Goal: Information Seeking & Learning: Compare options

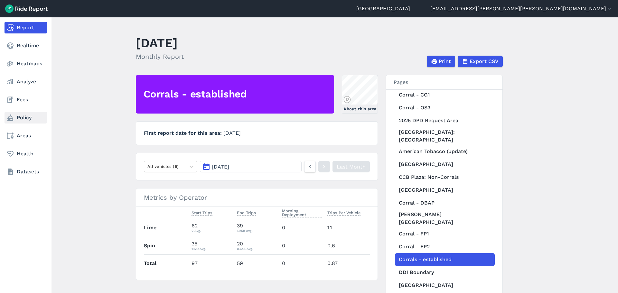
click at [25, 117] on link "Policy" at bounding box center [26, 118] width 42 height 12
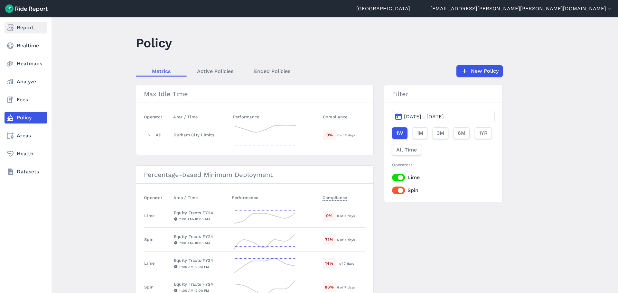
click at [16, 28] on link "Report" at bounding box center [26, 28] width 42 height 12
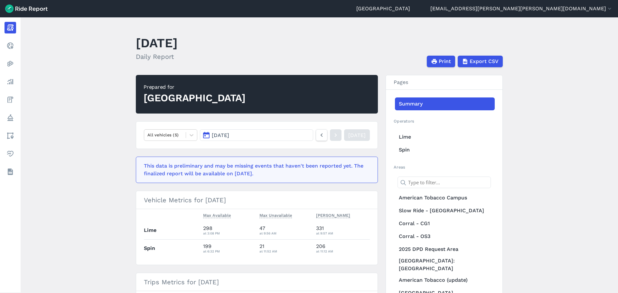
click at [224, 136] on span "[DATE]" at bounding box center [220, 135] width 17 height 6
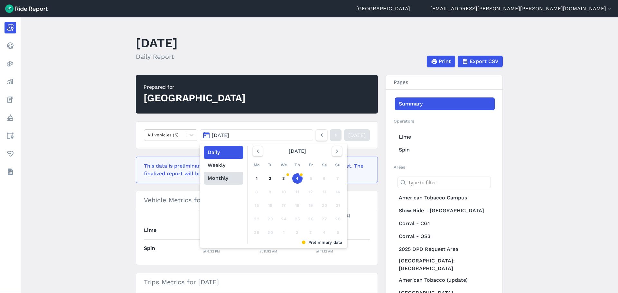
click at [211, 173] on button "Monthly" at bounding box center [224, 178] width 40 height 13
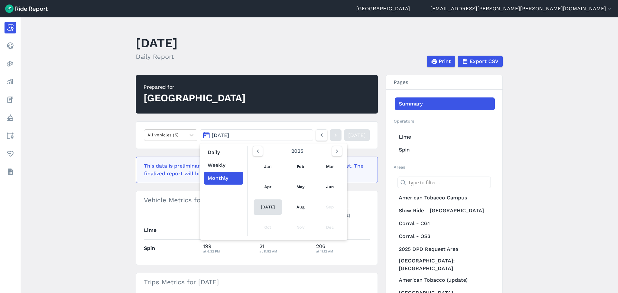
click at [262, 205] on link "[DATE]" at bounding box center [267, 206] width 28 height 15
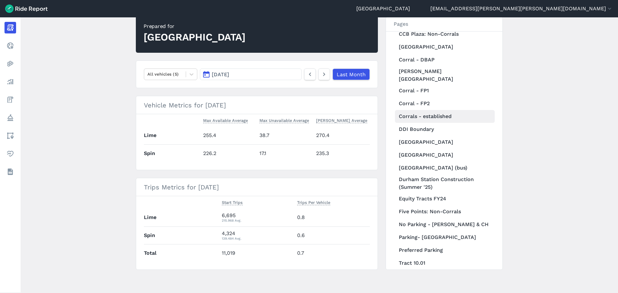
scroll to position [225, 0]
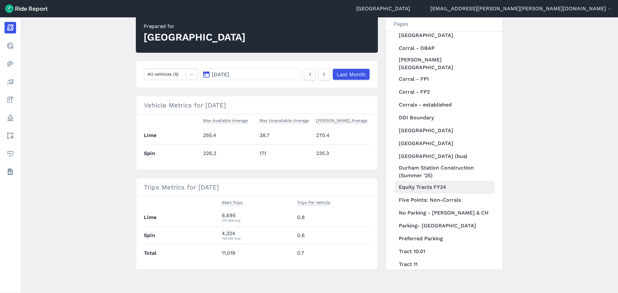
click at [433, 181] on link "Equity Tracts FY24" at bounding box center [445, 187] width 100 height 13
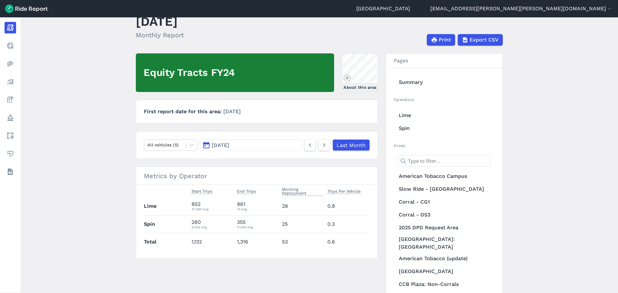
scroll to position [58, 0]
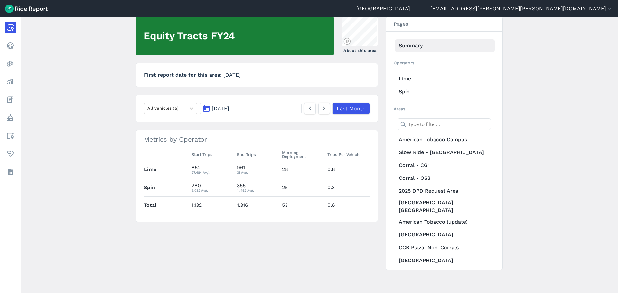
click at [440, 46] on link "Summary" at bounding box center [445, 45] width 100 height 13
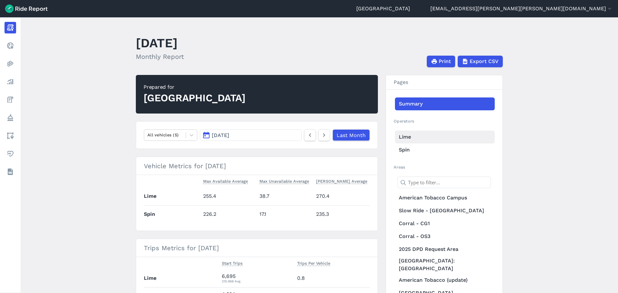
click at [469, 142] on link "Lime" at bounding box center [445, 137] width 100 height 13
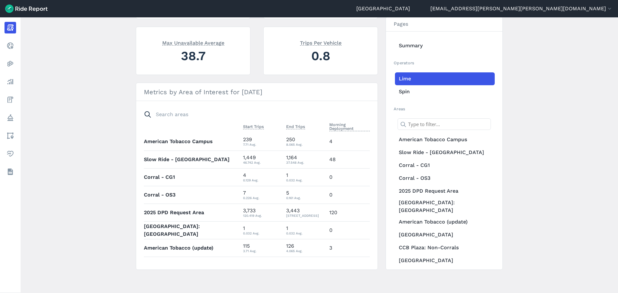
click at [535, 131] on main "[DATE] Monthly Report Print Export CSV 270.419 Max Parked Average All vehicles …" at bounding box center [319, 155] width 597 height 276
click at [574, 128] on main "[DATE] Monthly Report Print Export CSV 270.419 Max Parked Average All vehicles …" at bounding box center [319, 155] width 597 height 276
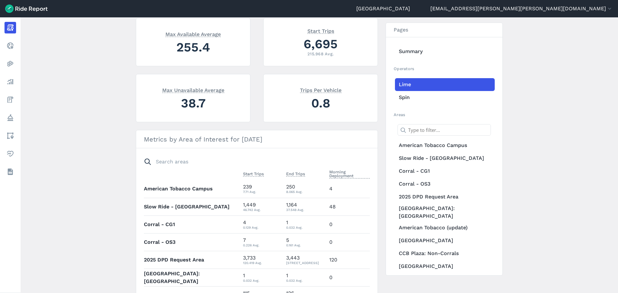
scroll to position [89, 0]
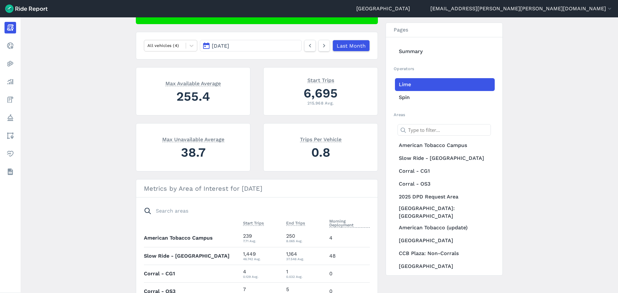
click at [572, 124] on main "[DATE] Monthly Report Print Export CSV 270.419 Max Parked Average All vehicles …" at bounding box center [319, 155] width 597 height 276
click at [355, 92] on div "6,695" at bounding box center [320, 93] width 98 height 18
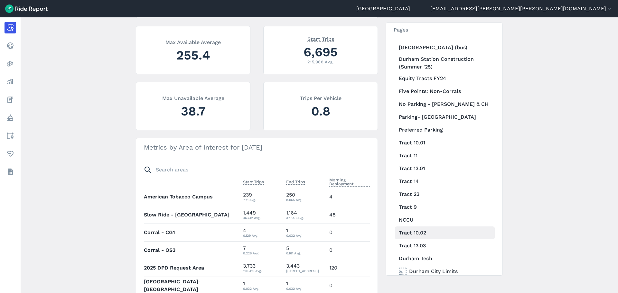
scroll to position [186, 0]
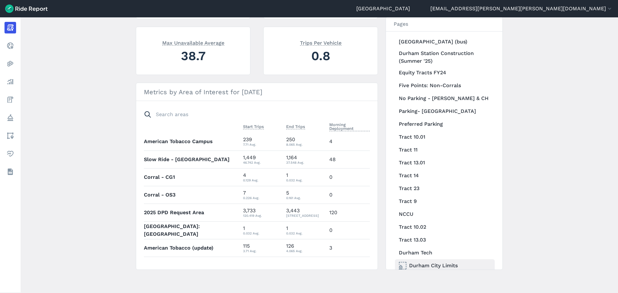
click at [434, 259] on link "Durham City Limits" at bounding box center [445, 265] width 100 height 13
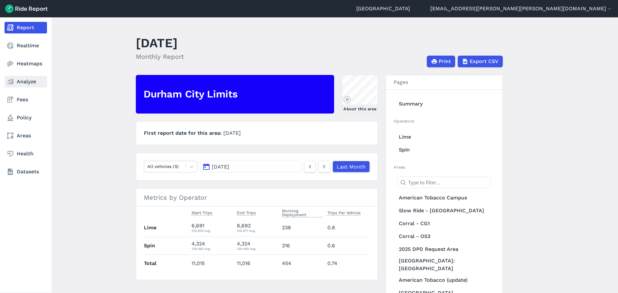
click at [26, 78] on link "Analyze" at bounding box center [26, 82] width 42 height 12
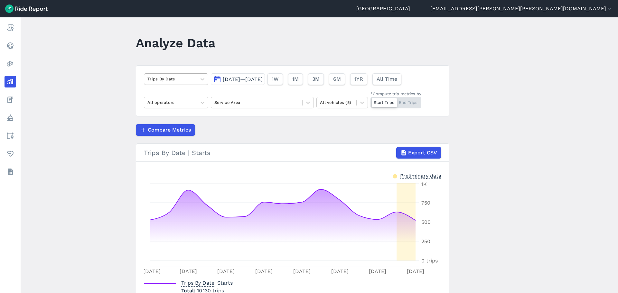
click at [164, 79] on div at bounding box center [170, 78] width 46 height 7
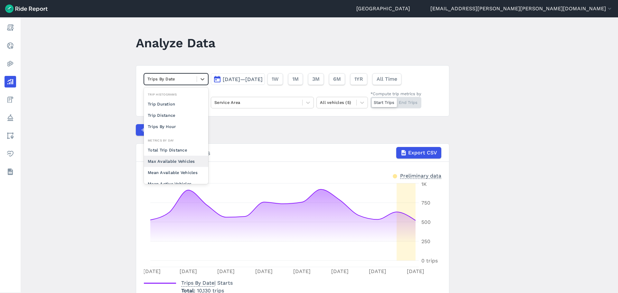
click at [175, 161] on div "Max Available Vehicles" at bounding box center [176, 161] width 64 height 11
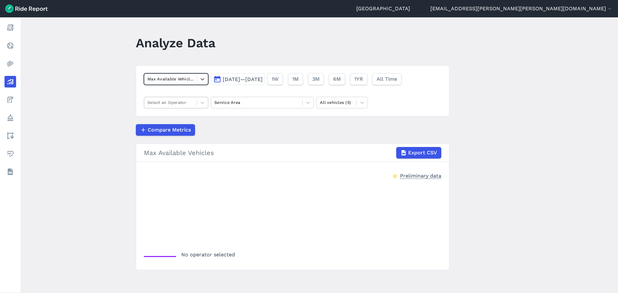
click at [154, 100] on div at bounding box center [170, 102] width 46 height 7
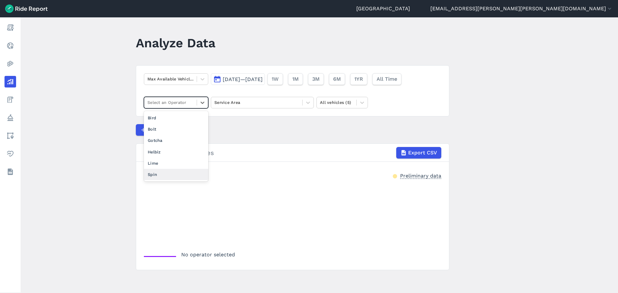
click at [153, 171] on div "Spin" at bounding box center [176, 174] width 64 height 11
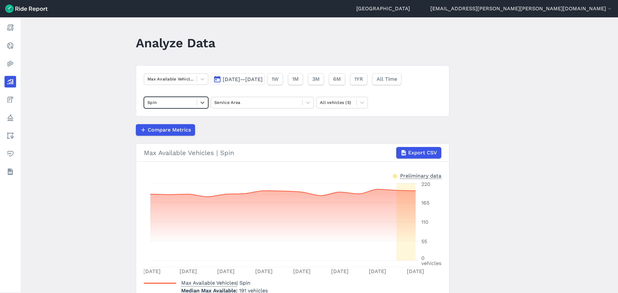
click at [251, 76] on button "[DATE]—[DATE]" at bounding box center [238, 79] width 54 height 12
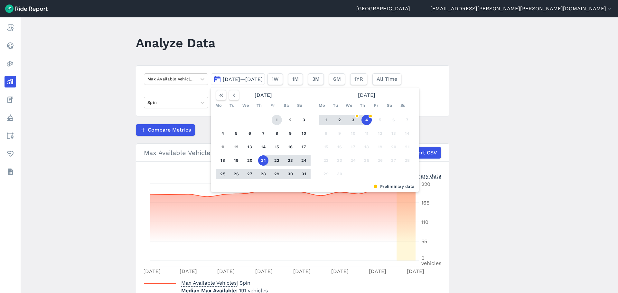
click at [275, 117] on button "1" at bounding box center [276, 120] width 10 height 10
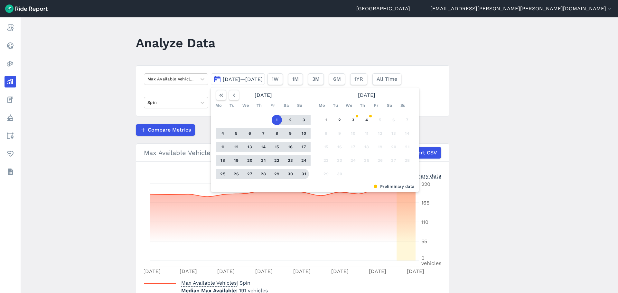
click at [300, 174] on button "31" at bounding box center [303, 174] width 10 height 10
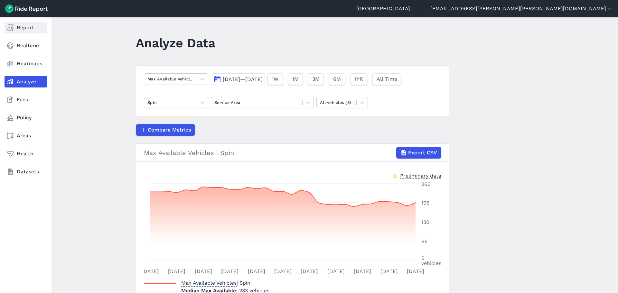
click at [12, 28] on use at bounding box center [10, 27] width 6 height 6
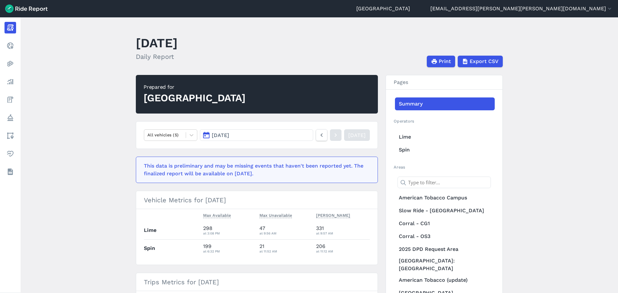
click at [260, 130] on button "[DATE]" at bounding box center [256, 135] width 113 height 12
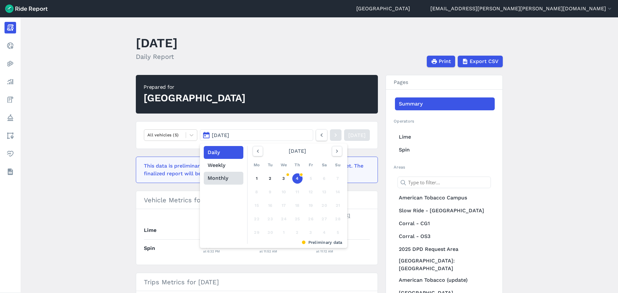
click at [219, 179] on button "Monthly" at bounding box center [224, 178] width 40 height 13
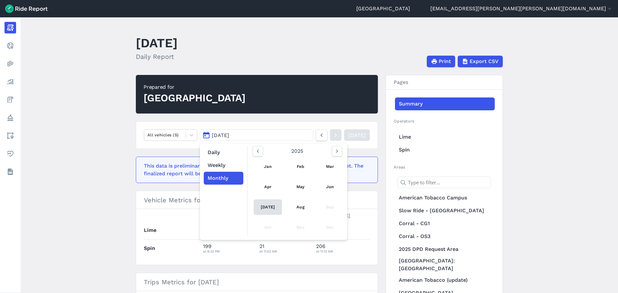
click at [262, 206] on link "[DATE]" at bounding box center [267, 206] width 28 height 15
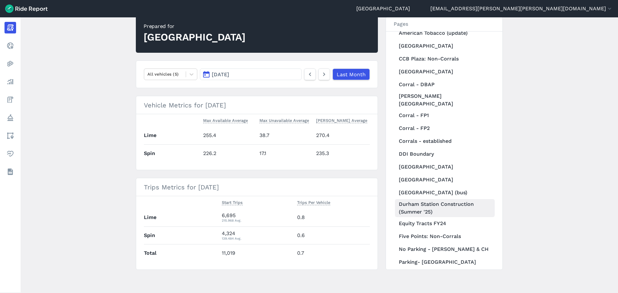
scroll to position [225, 0]
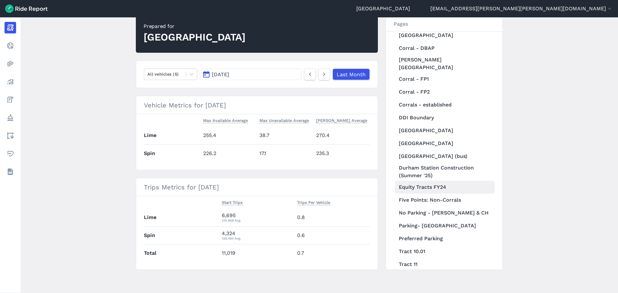
click at [435, 181] on link "Equity Tracts FY24" at bounding box center [445, 187] width 100 height 13
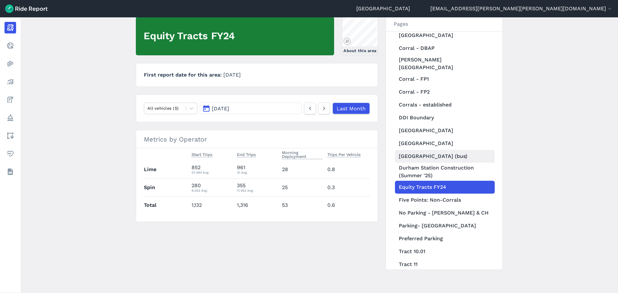
scroll to position [340, 0]
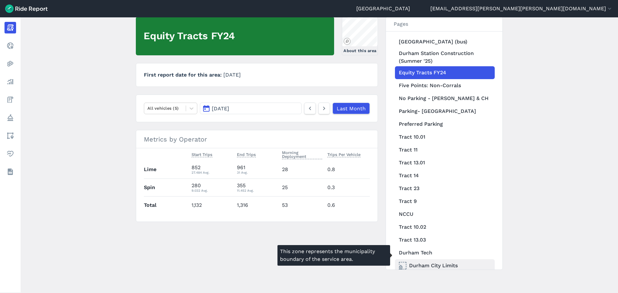
click at [434, 259] on link "Durham City Limits" at bounding box center [445, 265] width 100 height 13
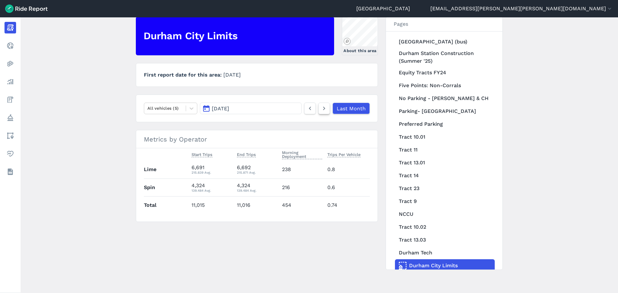
click at [326, 109] on icon at bounding box center [323, 109] width 7 height 8
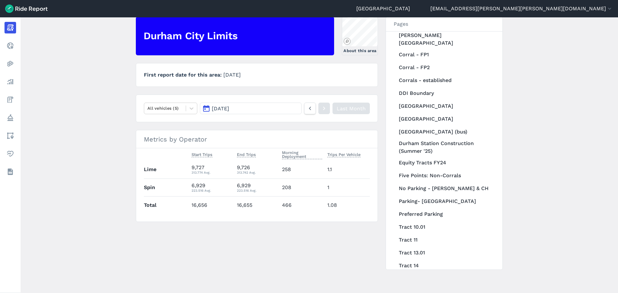
scroll to position [243, 0]
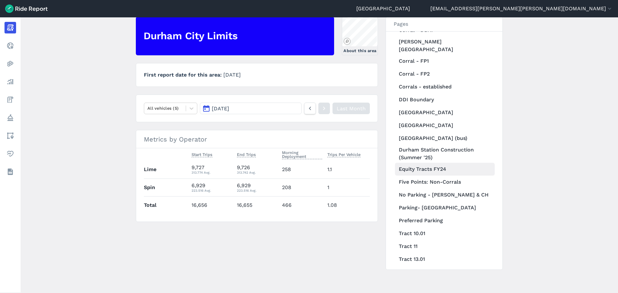
click at [435, 163] on link "Equity Tracts FY24" at bounding box center [445, 169] width 100 height 13
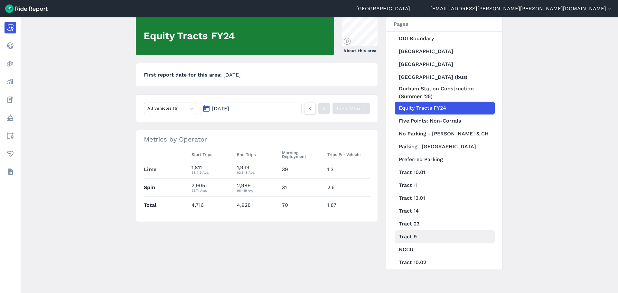
scroll to position [340, 0]
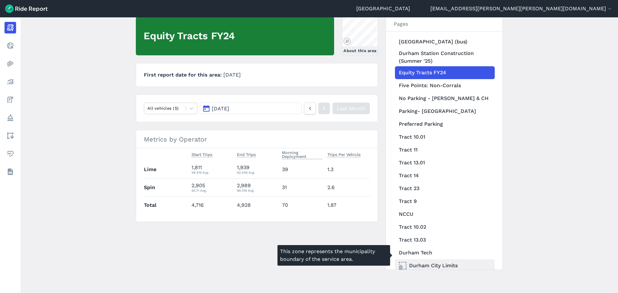
click at [434, 259] on link "Durham City Limits" at bounding box center [445, 265] width 100 height 13
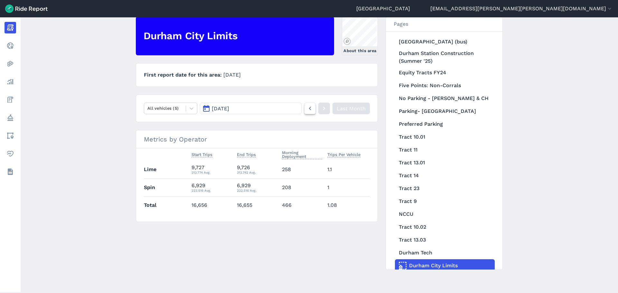
click at [311, 109] on icon at bounding box center [309, 109] width 7 height 8
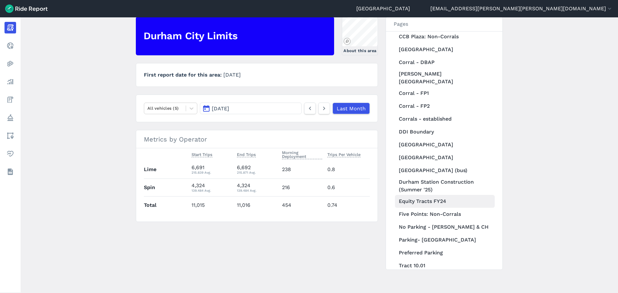
click at [428, 195] on link "Equity Tracts FY24" at bounding box center [445, 201] width 100 height 13
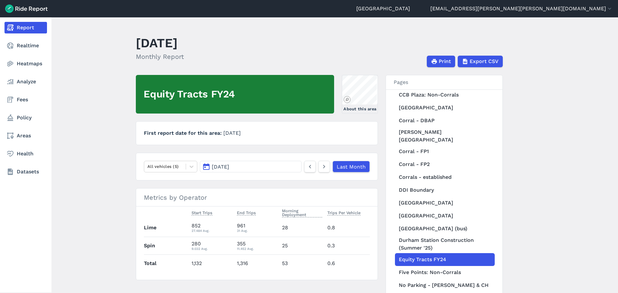
click at [14, 25] on icon at bounding box center [10, 28] width 8 height 8
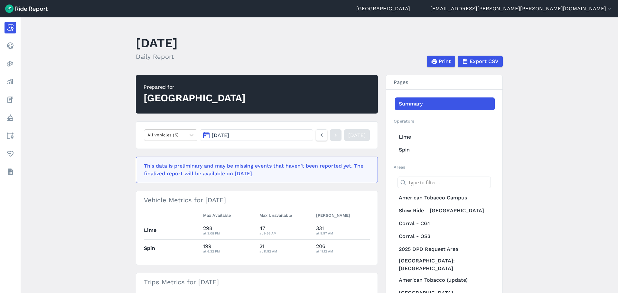
click at [229, 135] on span "[DATE]" at bounding box center [220, 135] width 17 height 6
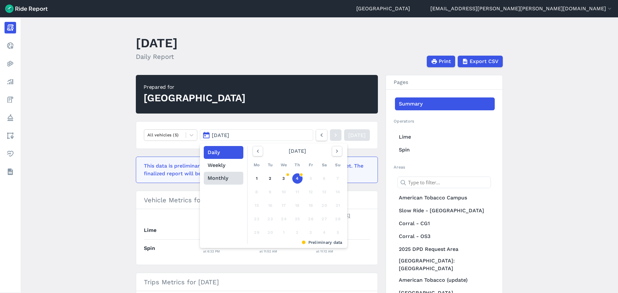
click at [219, 177] on button "Monthly" at bounding box center [224, 178] width 40 height 13
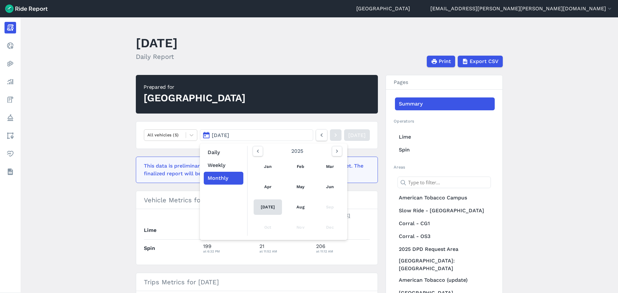
click at [265, 206] on link "[DATE]" at bounding box center [267, 206] width 28 height 15
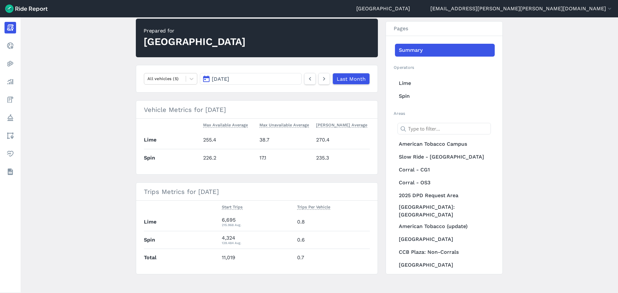
scroll to position [61, 0]
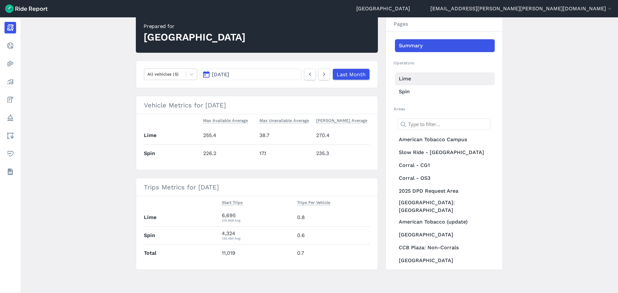
click at [410, 79] on link "Lime" at bounding box center [445, 78] width 100 height 13
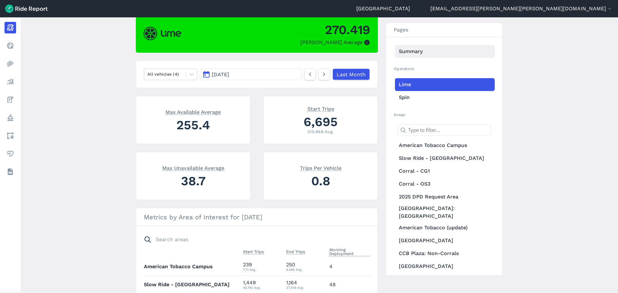
click at [413, 53] on link "Summary" at bounding box center [445, 51] width 100 height 13
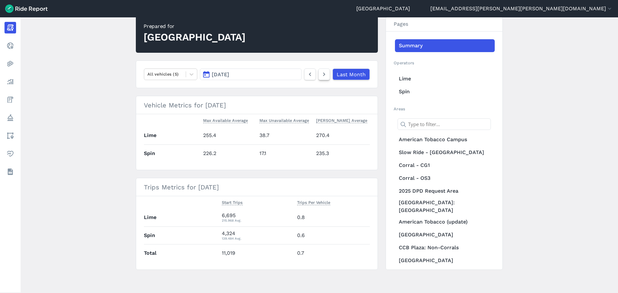
click at [325, 75] on icon at bounding box center [323, 74] width 7 height 8
click at [172, 77] on div at bounding box center [164, 73] width 35 height 7
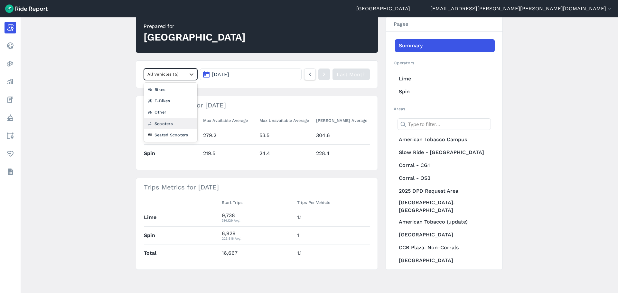
click at [170, 125] on div "Scooters" at bounding box center [170, 123] width 53 height 11
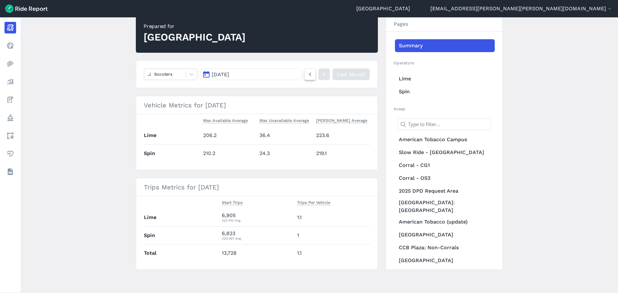
click at [312, 74] on icon at bounding box center [309, 74] width 7 height 8
drag, startPoint x: 312, startPoint y: 73, endPoint x: 323, endPoint y: 80, distance: 13.5
click at [312, 73] on icon at bounding box center [309, 74] width 7 height 8
click at [323, 74] on icon at bounding box center [323, 74] width 7 height 8
click at [328, 76] on link at bounding box center [324, 75] width 12 height 12
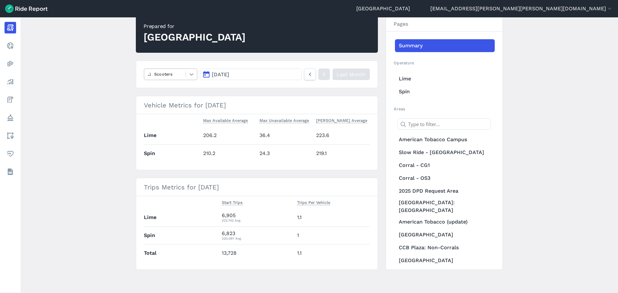
click at [191, 74] on icon at bounding box center [191, 74] width 6 height 6
click at [178, 88] on div "All vehicles (5)" at bounding box center [170, 89] width 53 height 11
click at [542, 143] on main "[DATE] Monthly Report Print Export CSV Prepared for Durham All vehicles (5) [DA…" at bounding box center [319, 155] width 597 height 276
click at [311, 76] on icon at bounding box center [309, 74] width 7 height 8
click at [305, 74] on link at bounding box center [310, 75] width 12 height 12
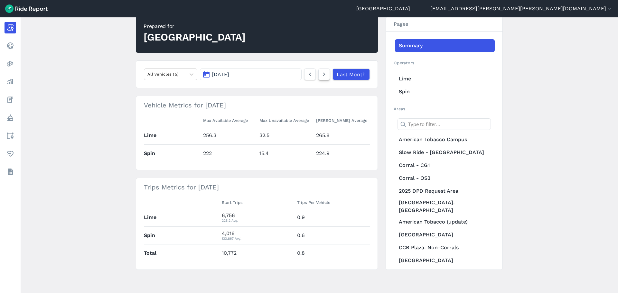
click at [318, 75] on link at bounding box center [324, 75] width 12 height 12
click at [173, 72] on div at bounding box center [164, 73] width 35 height 7
click at [170, 133] on div "Seated Scooters" at bounding box center [170, 134] width 53 height 11
click at [93, 86] on main "[DATE] Monthly Report Print Export CSV Prepared for Durham option Seated Scoote…" at bounding box center [319, 155] width 597 height 276
click at [324, 76] on icon at bounding box center [323, 74] width 7 height 8
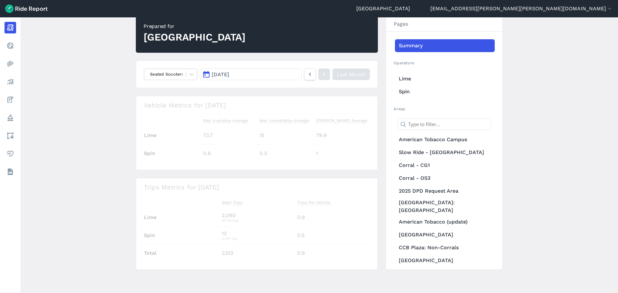
scroll to position [58, 0]
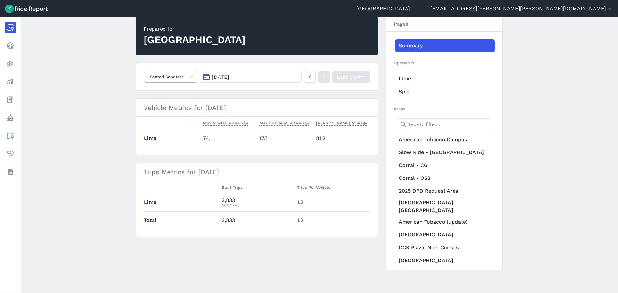
click at [156, 79] on div at bounding box center [164, 76] width 35 height 7
click at [159, 112] on div "E-Bikes" at bounding box center [170, 114] width 53 height 11
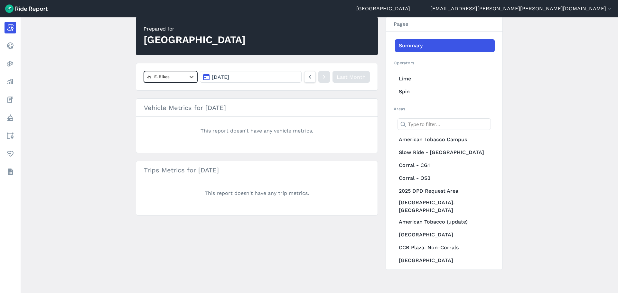
click at [182, 78] on div "E-Bikes" at bounding box center [164, 77] width 41 height 10
click at [167, 101] on div "Bikes" at bounding box center [170, 103] width 53 height 11
click at [166, 77] on div at bounding box center [164, 76] width 35 height 7
click at [167, 111] on div "Other" at bounding box center [170, 114] width 53 height 11
click at [165, 80] on div at bounding box center [164, 76] width 35 height 7
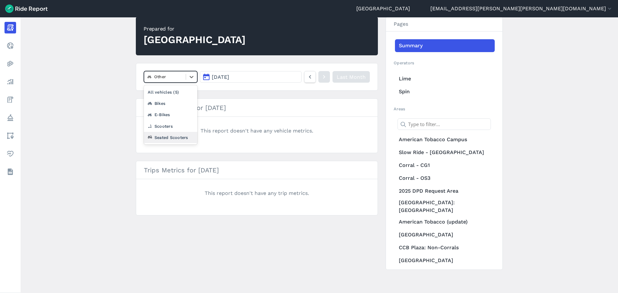
click at [173, 134] on div "Seated Scooters" at bounding box center [170, 137] width 53 height 11
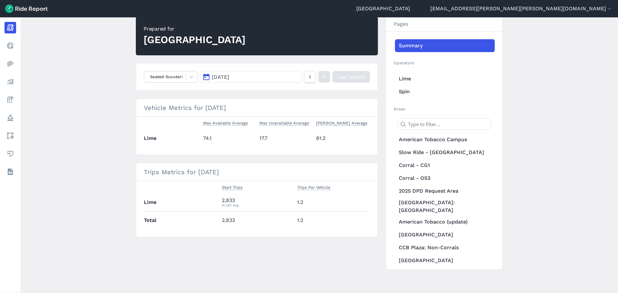
click at [98, 114] on main "[DATE] Monthly Report Print Export CSV Prepared for Durham Seated Scooters [DAT…" at bounding box center [319, 155] width 597 height 276
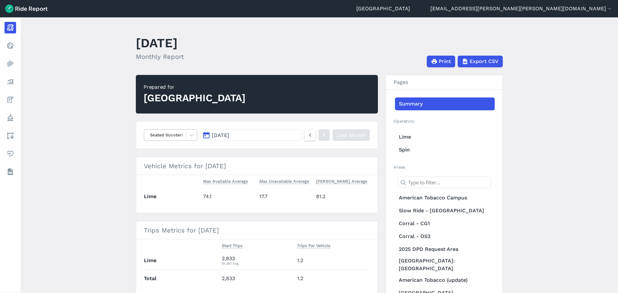
click at [174, 136] on div at bounding box center [164, 134] width 35 height 7
click at [167, 150] on div "All vehicles (5)" at bounding box center [170, 150] width 53 height 11
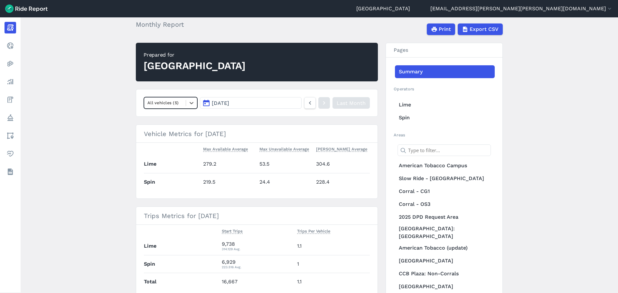
click at [541, 150] on main "[DATE] Monthly Report Print Export CSV Prepared for Durham option All vehicles …" at bounding box center [319, 155] width 597 height 276
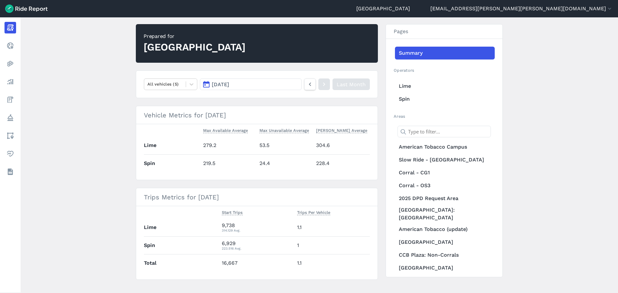
scroll to position [61, 0]
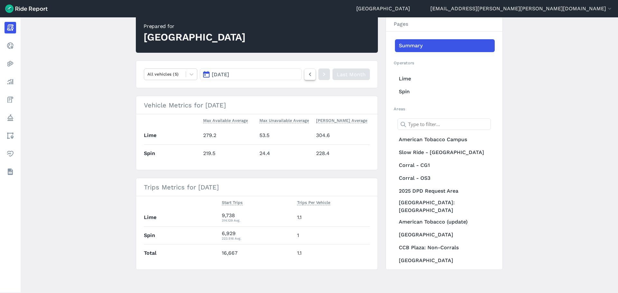
click at [307, 74] on icon at bounding box center [309, 74] width 7 height 8
click at [327, 74] on icon at bounding box center [323, 74] width 7 height 8
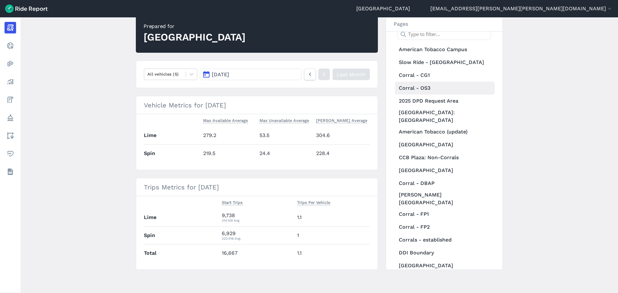
scroll to position [129, 0]
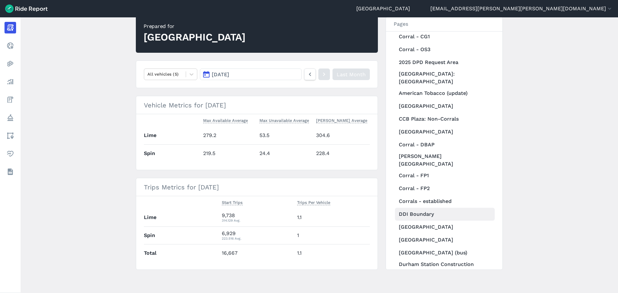
click at [415, 208] on link "DDI Boundary" at bounding box center [445, 214] width 100 height 13
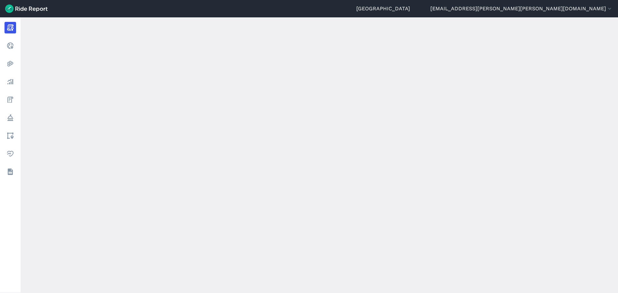
scroll to position [58, 0]
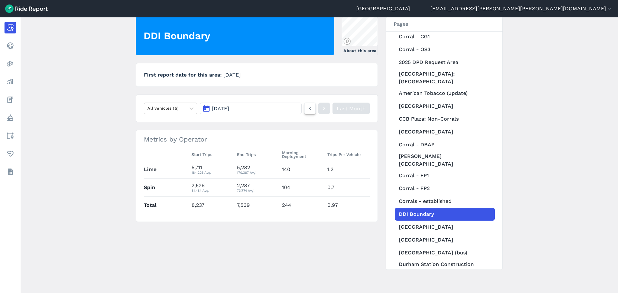
click at [307, 105] on icon at bounding box center [309, 109] width 7 height 8
click at [417, 221] on link "[GEOGRAPHIC_DATA]" at bounding box center [445, 227] width 100 height 13
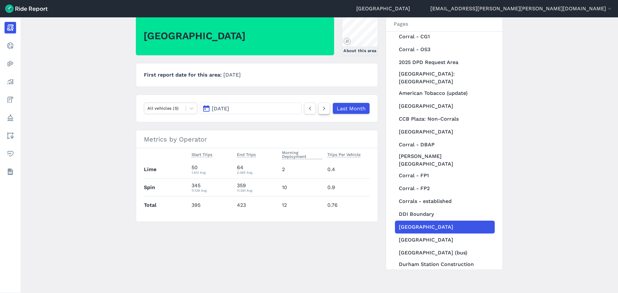
click at [323, 112] on icon at bounding box center [323, 109] width 7 height 8
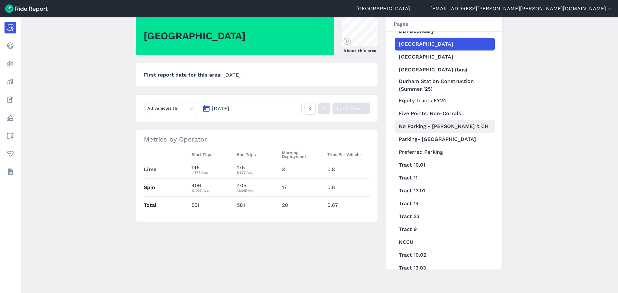
scroll to position [322, 0]
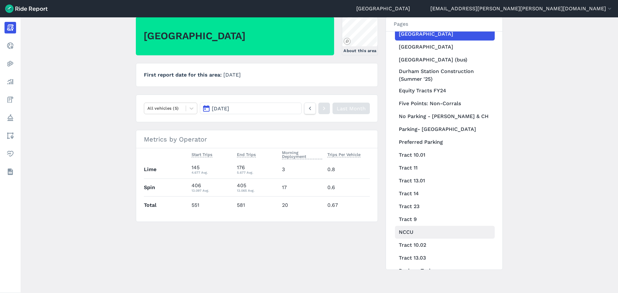
click at [417, 226] on link "NCCU" at bounding box center [445, 232] width 100 height 13
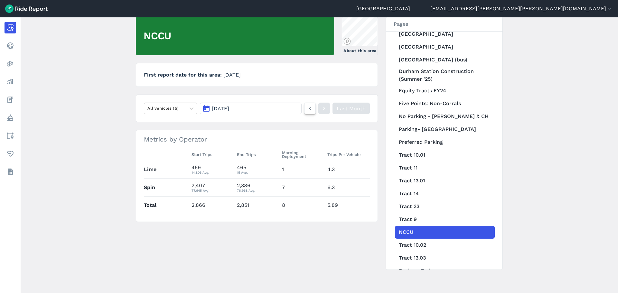
click at [308, 110] on icon at bounding box center [309, 109] width 7 height 8
click at [326, 110] on icon at bounding box center [323, 109] width 7 height 8
click at [307, 108] on icon at bounding box center [309, 109] width 7 height 8
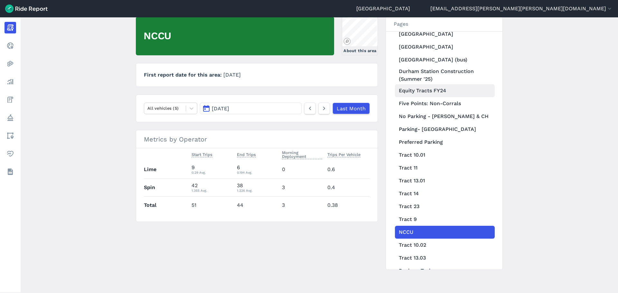
click at [410, 84] on link "Equity Tracts FY24" at bounding box center [445, 90] width 100 height 13
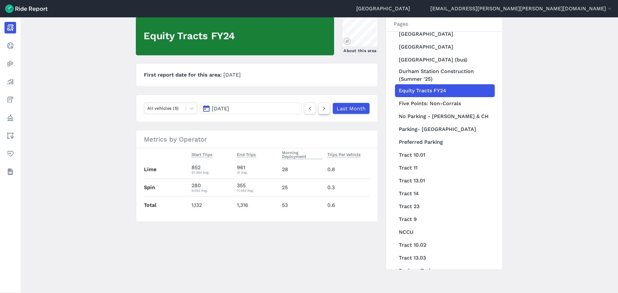
click at [326, 110] on icon at bounding box center [323, 109] width 7 height 8
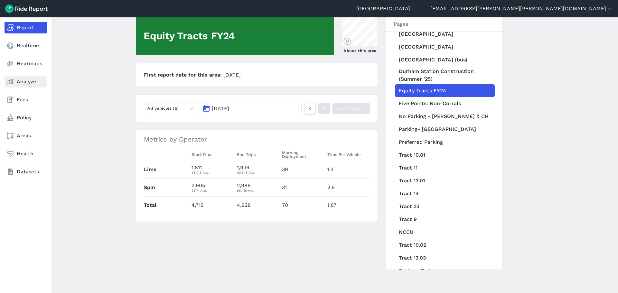
click at [22, 83] on link "Analyze" at bounding box center [26, 82] width 42 height 12
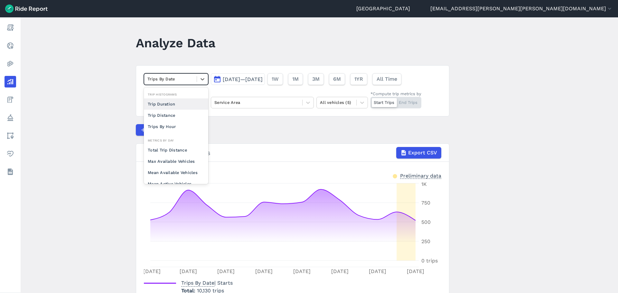
click at [184, 81] on div at bounding box center [170, 78] width 46 height 7
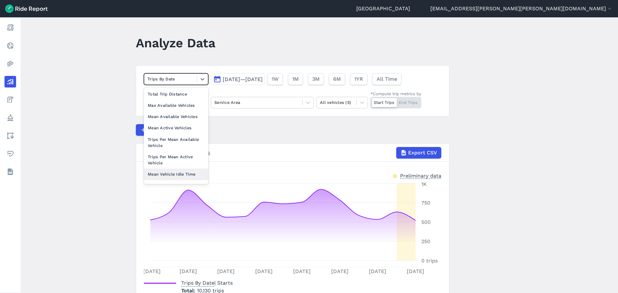
click at [182, 175] on div "Mean Vehicle Idle Time" at bounding box center [176, 174] width 64 height 11
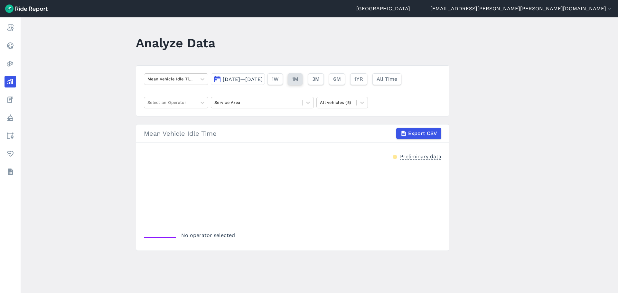
click at [302, 79] on button "1M" at bounding box center [295, 79] width 15 height 12
click at [262, 79] on span "[DATE]—[DATE]" at bounding box center [243, 79] width 40 height 6
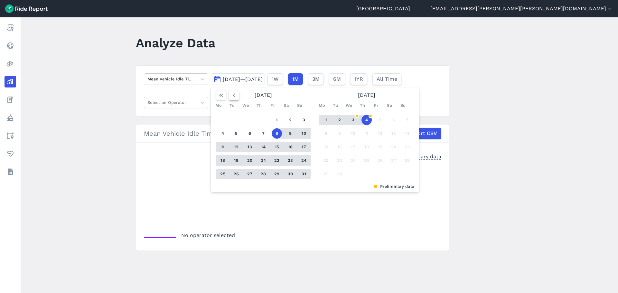
click at [232, 93] on icon "button" at bounding box center [234, 95] width 6 height 6
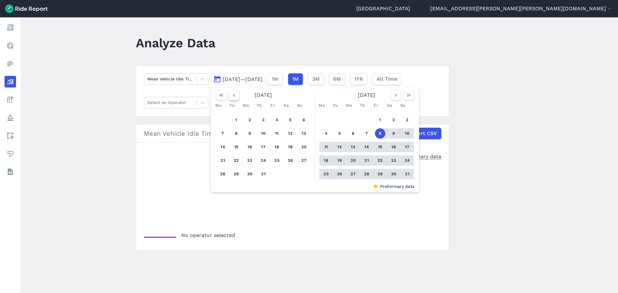
click at [232, 93] on icon "button" at bounding box center [234, 95] width 6 height 6
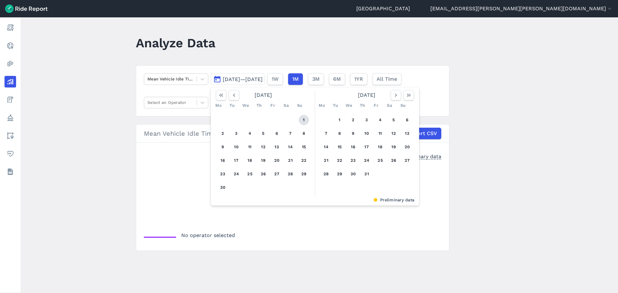
click at [302, 118] on button "1" at bounding box center [303, 120] width 10 height 10
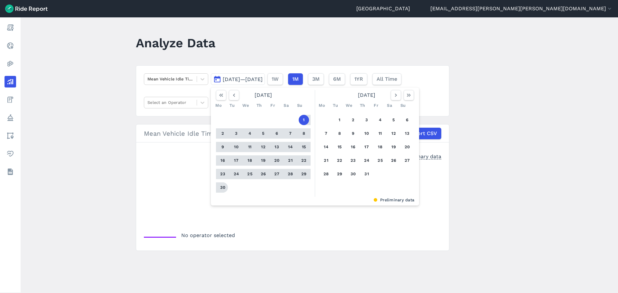
click at [222, 186] on button "30" at bounding box center [222, 187] width 10 height 10
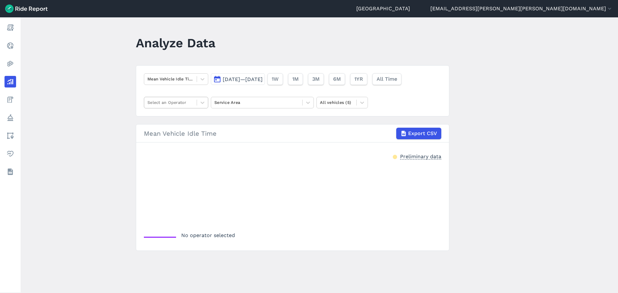
click at [181, 106] on div at bounding box center [170, 102] width 46 height 7
click at [157, 118] on div "Bird" at bounding box center [176, 117] width 64 height 11
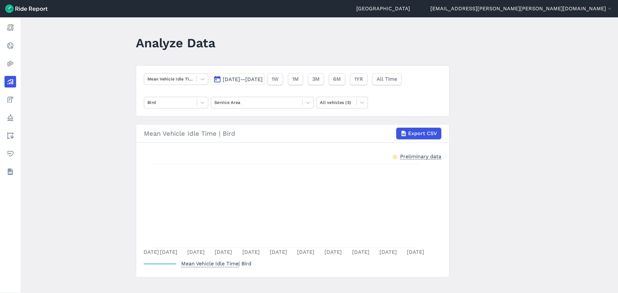
click at [528, 163] on main "Analyze Data Mean Vehicle Idle Time [DATE]—[DATE] 1W 1M 3M 6M 1YR All Time Bird…" at bounding box center [319, 155] width 597 height 276
click at [298, 78] on span "1M" at bounding box center [295, 79] width 6 height 8
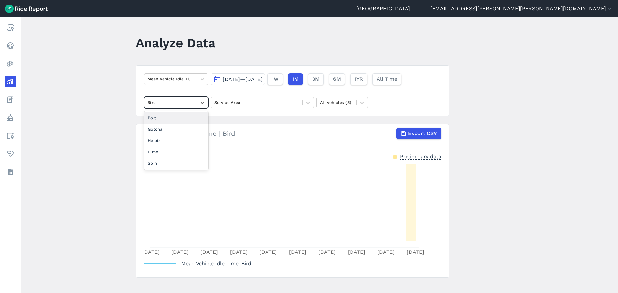
click at [190, 98] on div "Bird" at bounding box center [170, 102] width 52 height 10
click at [164, 151] on div "Lime" at bounding box center [176, 151] width 64 height 11
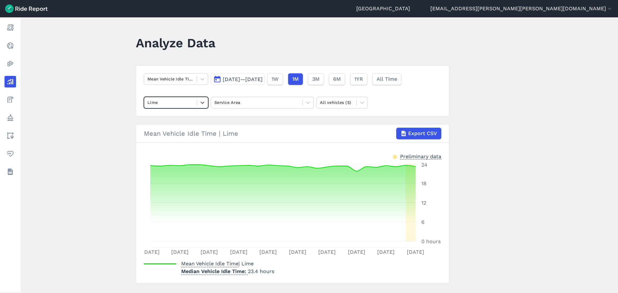
click at [251, 78] on span "[DATE]—[DATE]" at bounding box center [243, 79] width 40 height 6
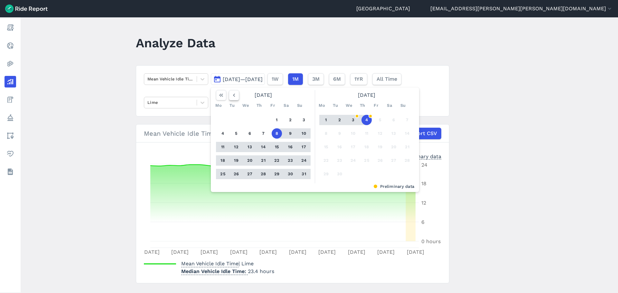
click at [229, 95] on button "button" at bounding box center [234, 95] width 10 height 10
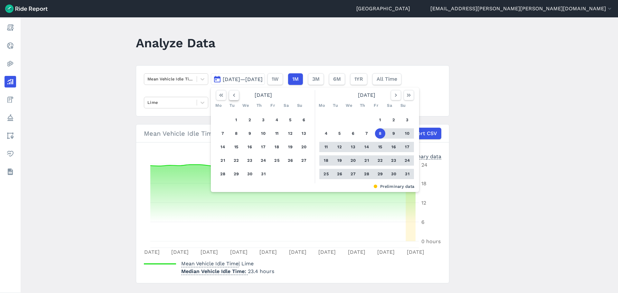
click at [229, 95] on button "button" at bounding box center [234, 95] width 10 height 10
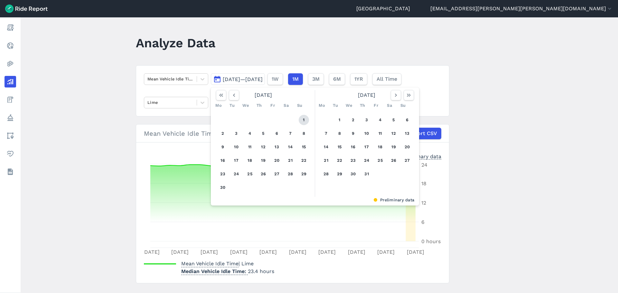
click at [302, 118] on button "1" at bounding box center [303, 120] width 10 height 10
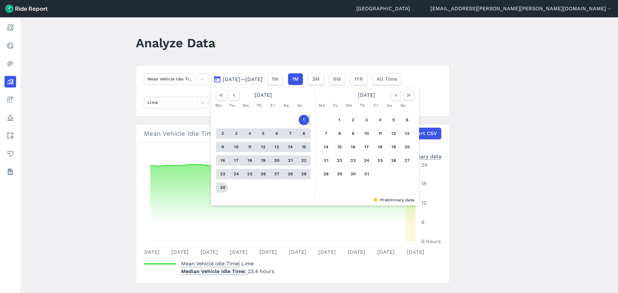
click at [221, 187] on button "30" at bounding box center [222, 187] width 10 height 10
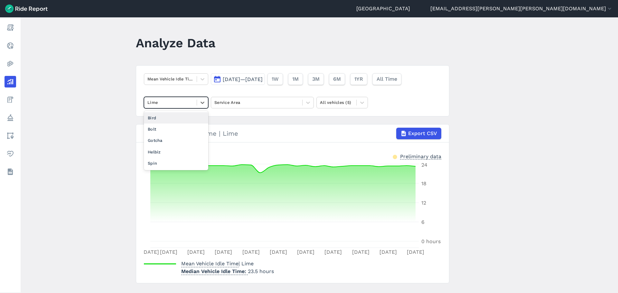
click at [185, 101] on div at bounding box center [170, 102] width 46 height 7
click at [166, 161] on div "Spin" at bounding box center [176, 163] width 64 height 11
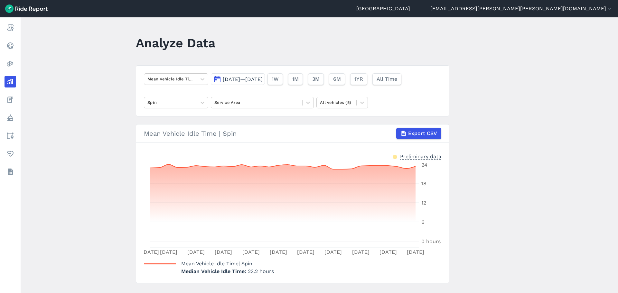
click at [262, 78] on span "[DATE]—[DATE]" at bounding box center [243, 79] width 40 height 6
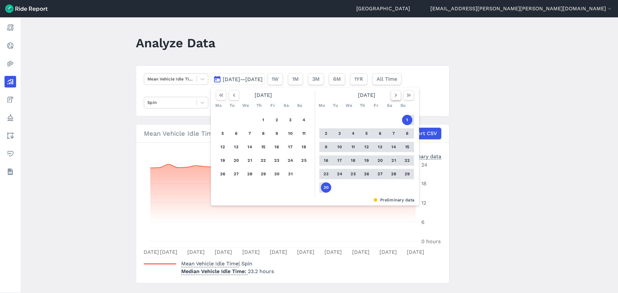
click at [397, 96] on icon "button" at bounding box center [395, 95] width 6 height 6
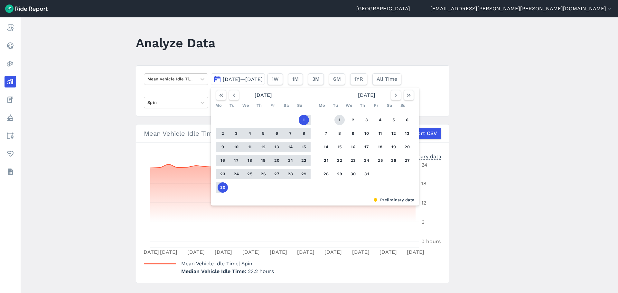
click at [341, 121] on button "1" at bounding box center [339, 120] width 10 height 10
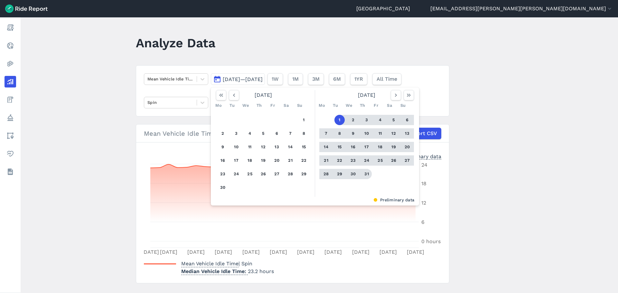
click at [367, 175] on button "31" at bounding box center [366, 174] width 10 height 10
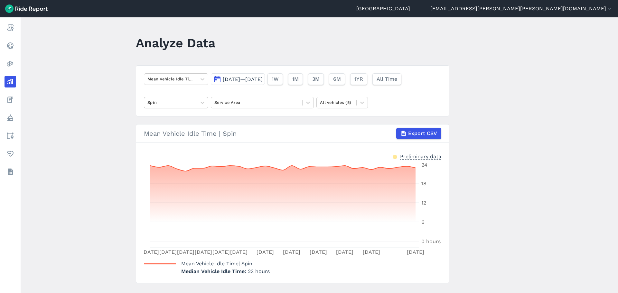
click at [191, 102] on div at bounding box center [170, 102] width 46 height 7
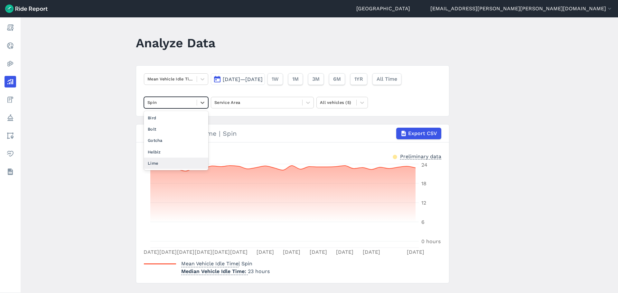
click at [171, 161] on div "Lime" at bounding box center [176, 163] width 64 height 11
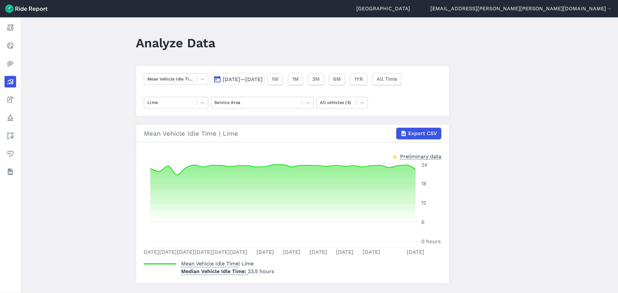
click at [257, 82] on span "[DATE]—[DATE]" at bounding box center [243, 79] width 40 height 6
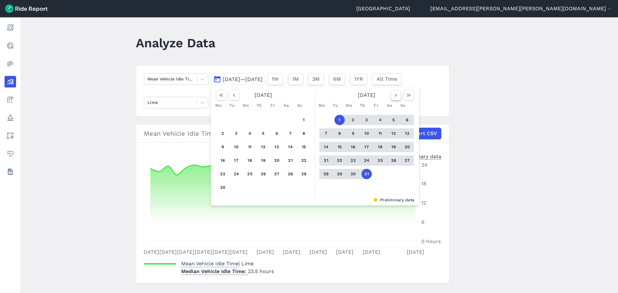
click at [396, 97] on icon "button" at bounding box center [395, 95] width 6 height 6
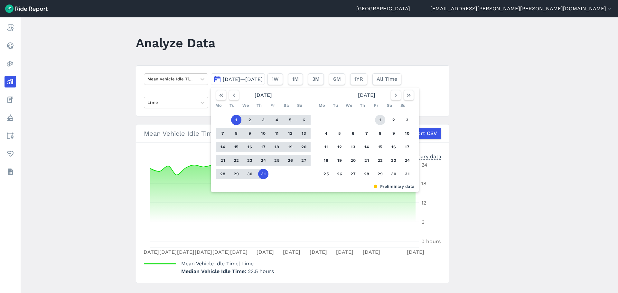
click at [378, 116] on button "1" at bounding box center [380, 120] width 10 height 10
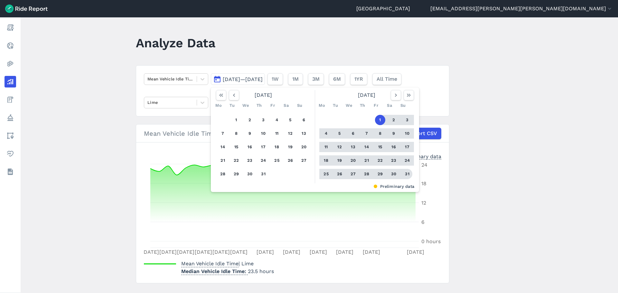
click at [403, 172] on button "31" at bounding box center [407, 174] width 10 height 10
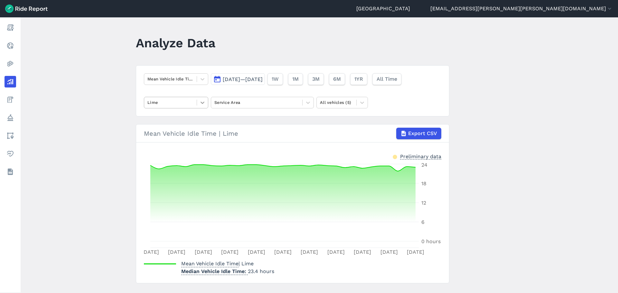
click at [202, 101] on icon at bounding box center [202, 102] width 6 height 6
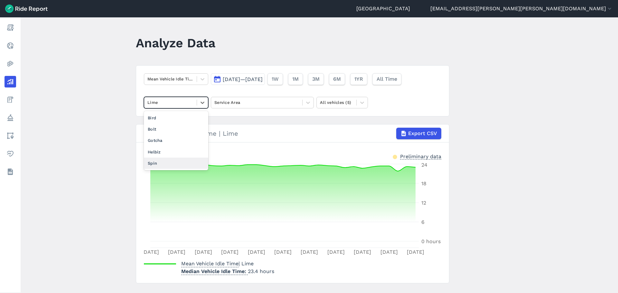
click at [173, 163] on div "Spin" at bounding box center [176, 163] width 64 height 11
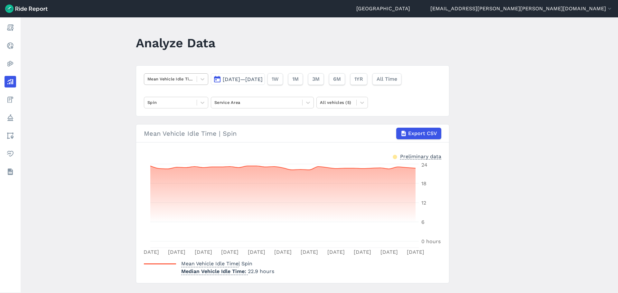
click at [155, 82] on div at bounding box center [170, 78] width 46 height 7
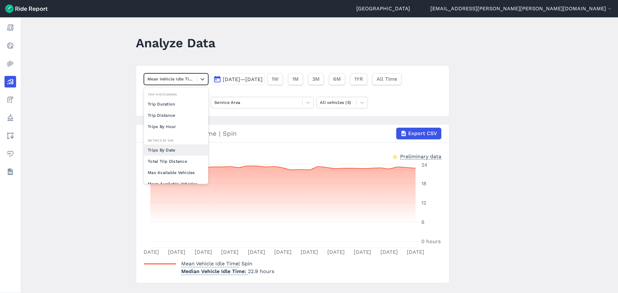
click at [173, 151] on div "Trips By Date" at bounding box center [176, 149] width 64 height 11
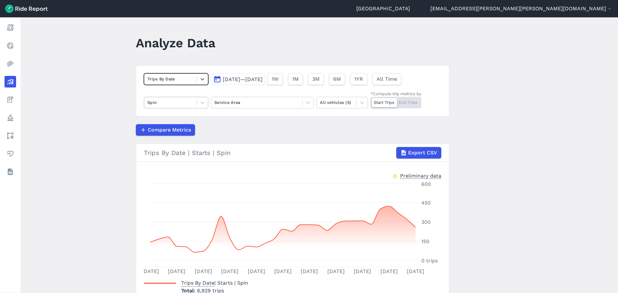
click at [164, 107] on div "Spin" at bounding box center [170, 102] width 52 height 10
click at [126, 101] on main "Analyze Data Trips By Date [DATE]—[DATE] 1W 1M 3M 6M 1YR All Time Spin Service …" at bounding box center [319, 155] width 597 height 276
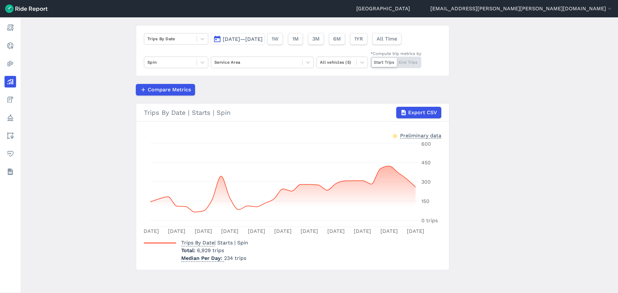
scroll to position [41, 0]
click at [170, 64] on div at bounding box center [170, 61] width 46 height 7
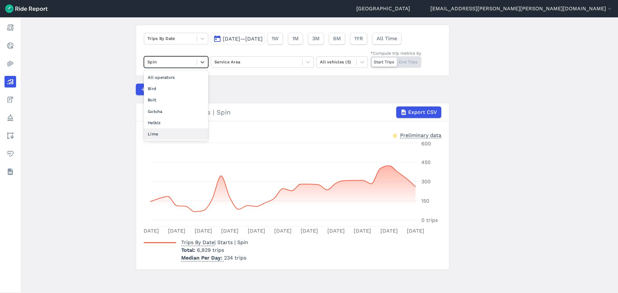
click at [166, 131] on div "Lime" at bounding box center [176, 133] width 64 height 11
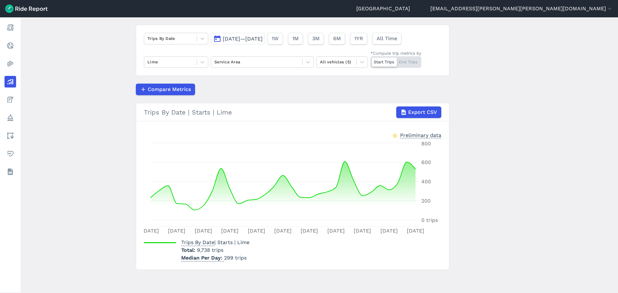
click at [249, 41] on span "[DATE]—[DATE]" at bounding box center [243, 39] width 40 height 6
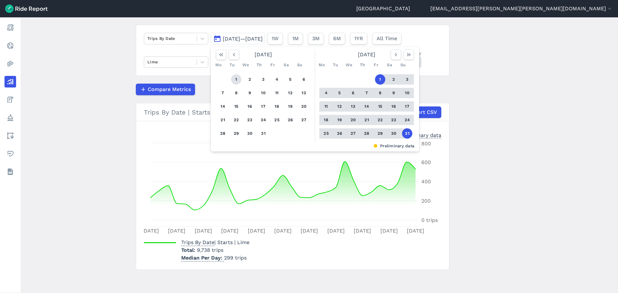
click at [237, 79] on button "1" at bounding box center [236, 79] width 10 height 10
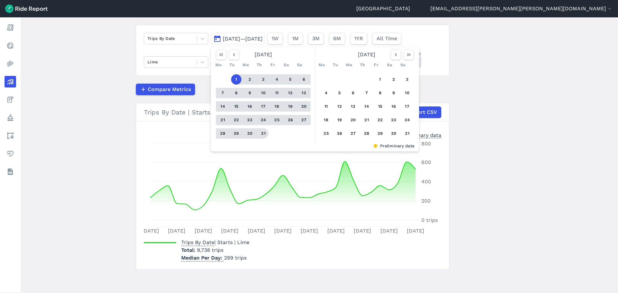
click at [263, 131] on button "31" at bounding box center [263, 133] width 10 height 10
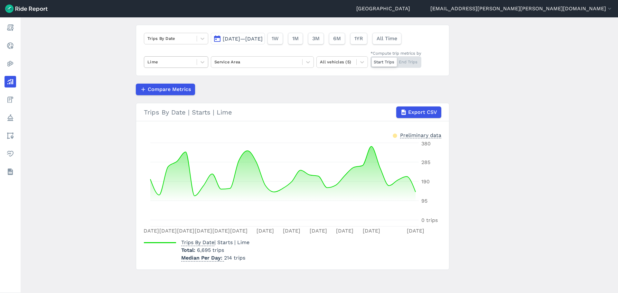
click at [186, 62] on div at bounding box center [170, 61] width 46 height 7
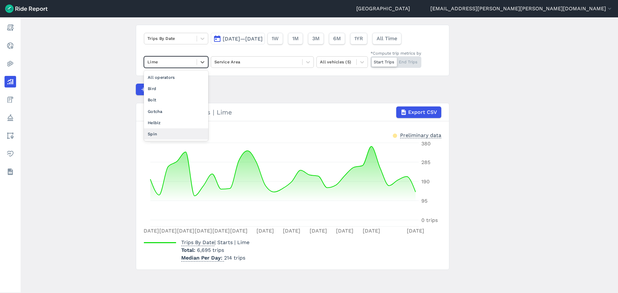
click at [166, 130] on div "Spin" at bounding box center [176, 133] width 64 height 11
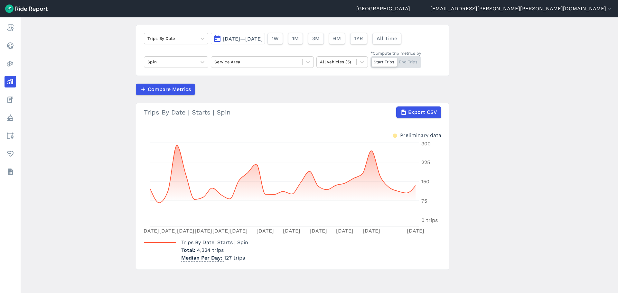
click at [243, 41] on span "[DATE]—[DATE]" at bounding box center [243, 39] width 40 height 6
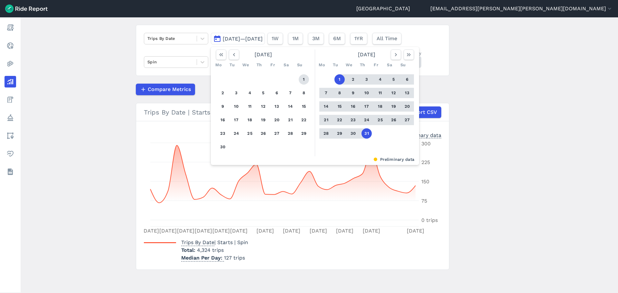
click at [300, 78] on button "1" at bounding box center [303, 79] width 10 height 10
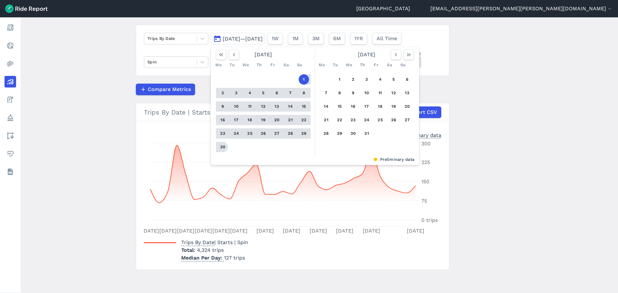
click at [221, 146] on button "30" at bounding box center [222, 147] width 10 height 10
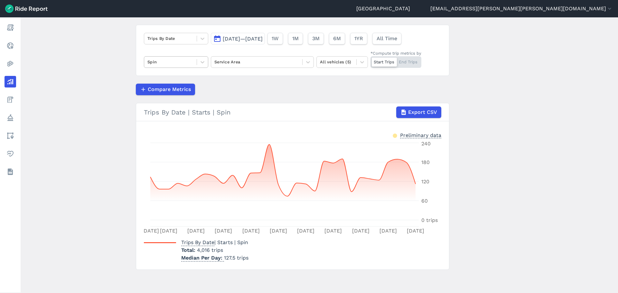
click at [180, 60] on div at bounding box center [170, 61] width 46 height 7
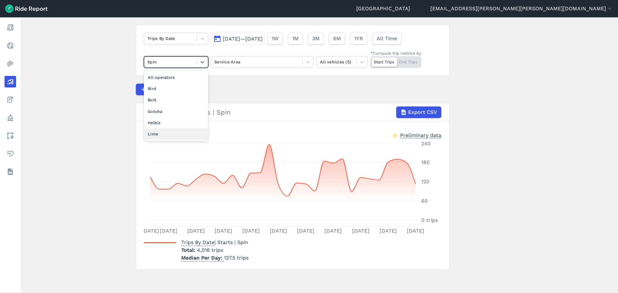
click at [157, 135] on div "Lime" at bounding box center [176, 133] width 64 height 11
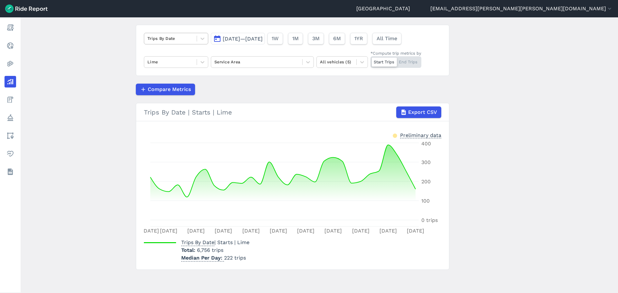
click at [178, 39] on div at bounding box center [170, 38] width 46 height 7
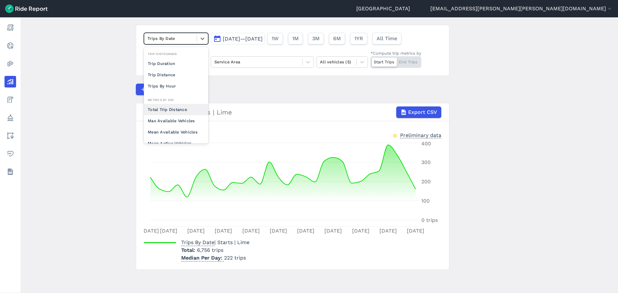
click at [159, 106] on div "Total Trip Distance" at bounding box center [176, 109] width 64 height 11
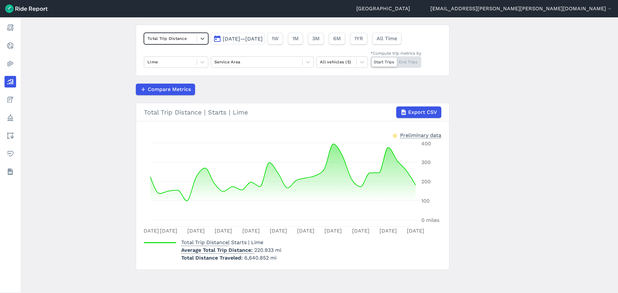
click at [164, 39] on div at bounding box center [170, 38] width 46 height 7
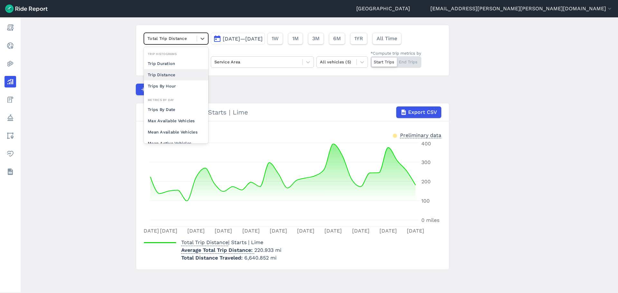
click at [159, 75] on div "Trip Distance" at bounding box center [176, 74] width 64 height 11
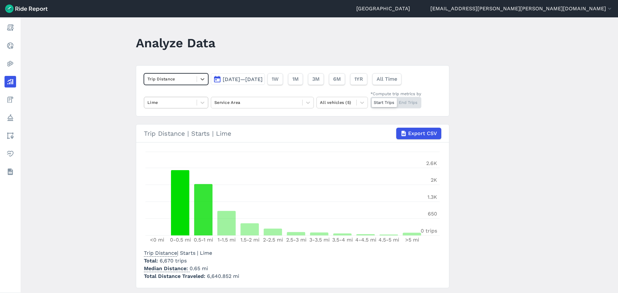
click at [151, 97] on div "Lime" at bounding box center [176, 103] width 64 height 12
click at [120, 89] on main "Analyze Data Trip Distance [DATE]—[DATE] 1W 1M 3M 6M 1YR All Time Lime Service …" at bounding box center [319, 155] width 597 height 276
click at [189, 76] on div at bounding box center [170, 78] width 46 height 7
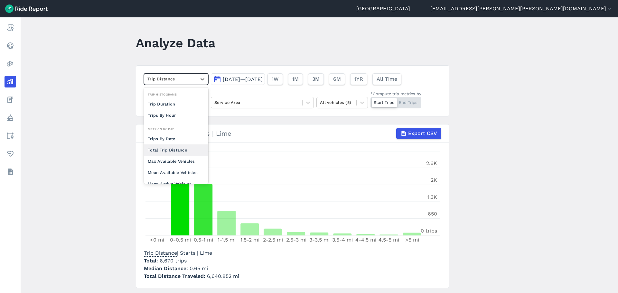
click at [167, 147] on div "Total Trip Distance" at bounding box center [176, 149] width 64 height 11
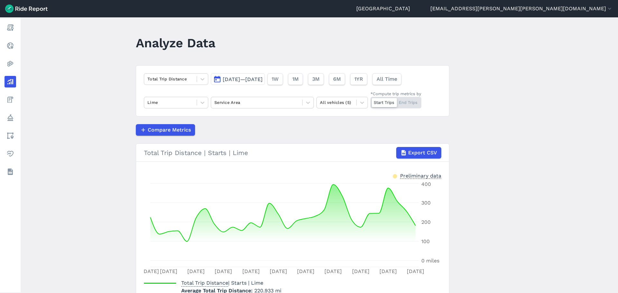
click at [101, 106] on main "Analyze Data Total Trip Distance [DATE]—[DATE] 1W 1M 3M 6M 1YR All Time Lime Se…" at bounding box center [319, 155] width 597 height 276
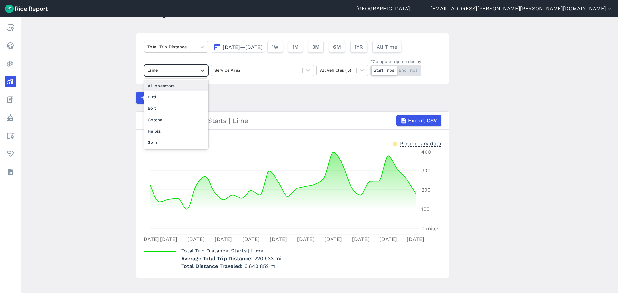
click at [195, 70] on div "Lime" at bounding box center [170, 70] width 52 height 10
click at [167, 138] on div "Spin" at bounding box center [176, 142] width 64 height 11
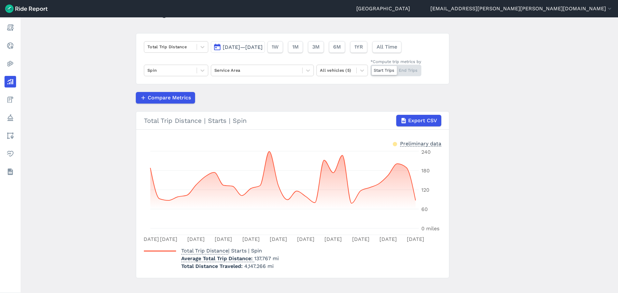
click at [252, 44] on span "[DATE]—[DATE]" at bounding box center [243, 47] width 40 height 6
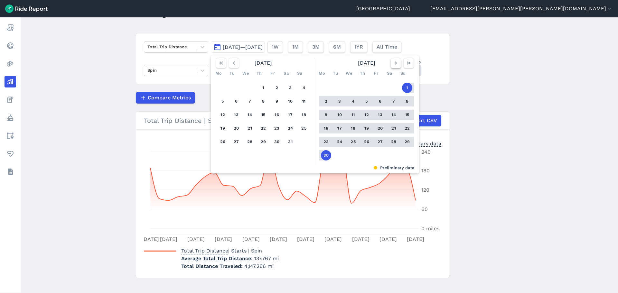
click at [398, 64] on icon "button" at bounding box center [395, 63] width 6 height 6
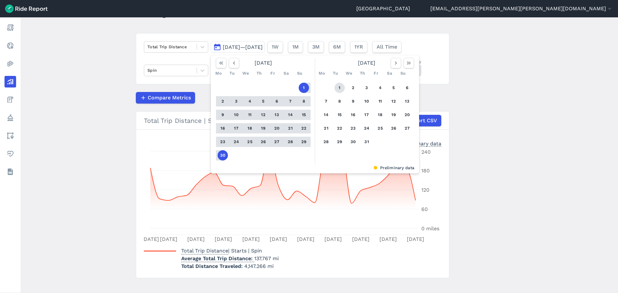
click at [340, 88] on button "1" at bounding box center [339, 88] width 10 height 10
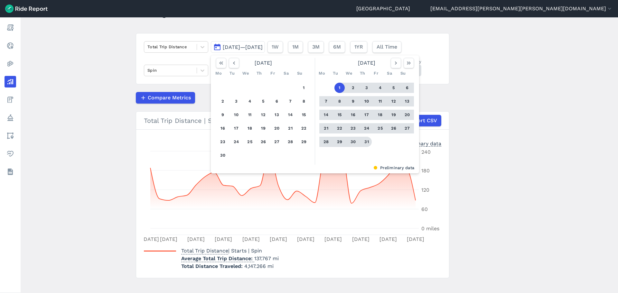
click at [366, 138] on button "31" at bounding box center [366, 142] width 10 height 10
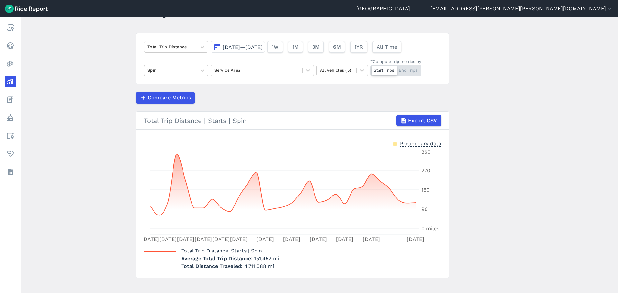
click at [172, 71] on div at bounding box center [170, 70] width 46 height 7
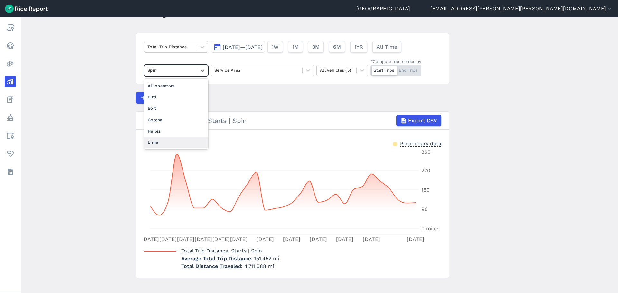
click at [164, 139] on div "Lime" at bounding box center [176, 142] width 64 height 11
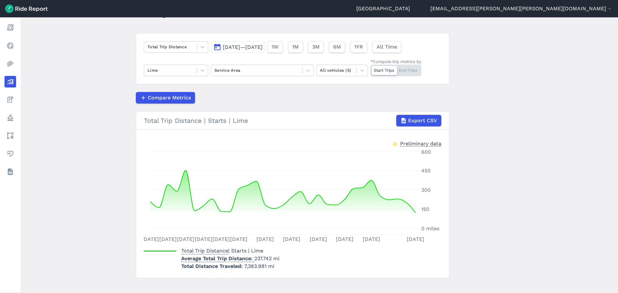
click at [261, 47] on span "[DATE]—[DATE]" at bounding box center [243, 47] width 40 height 6
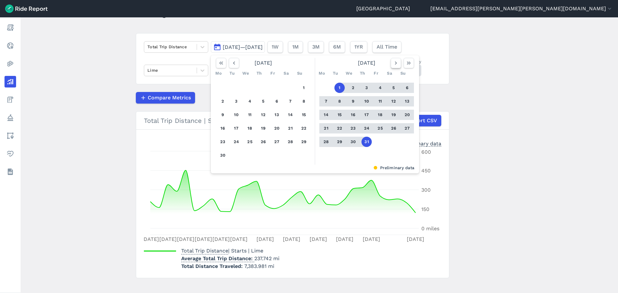
click at [398, 63] on button "button" at bounding box center [395, 63] width 10 height 10
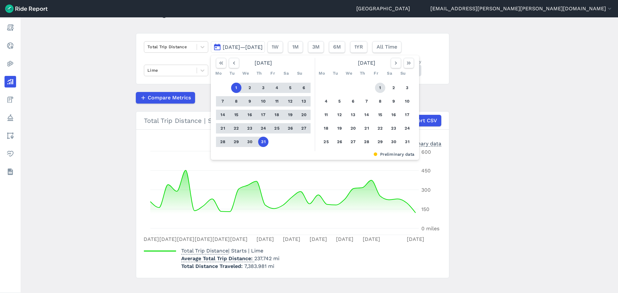
click at [379, 86] on button "1" at bounding box center [380, 88] width 10 height 10
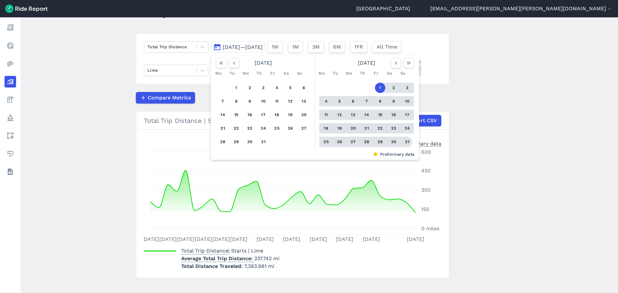
click at [406, 144] on button "31" at bounding box center [407, 142] width 10 height 10
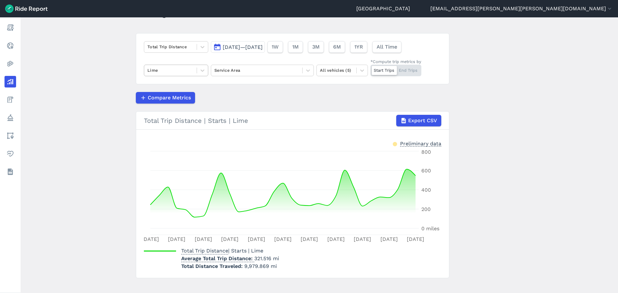
click at [186, 71] on div at bounding box center [170, 70] width 46 height 7
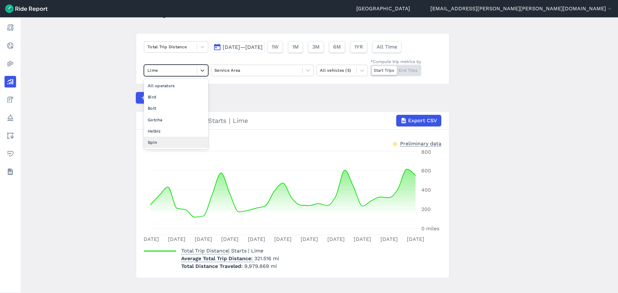
click at [168, 142] on div "Spin" at bounding box center [176, 142] width 64 height 11
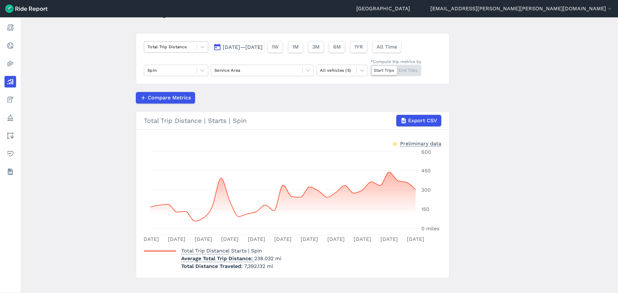
click at [170, 49] on div at bounding box center [170, 46] width 46 height 7
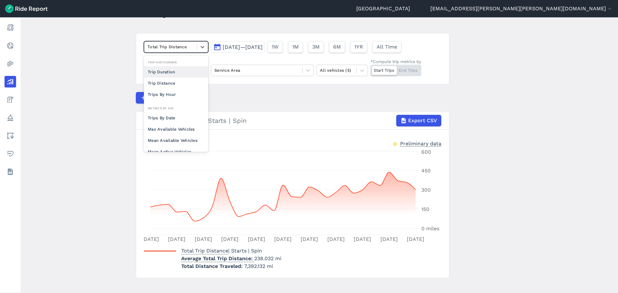
click at [170, 72] on div "Trip Duration" at bounding box center [176, 71] width 64 height 11
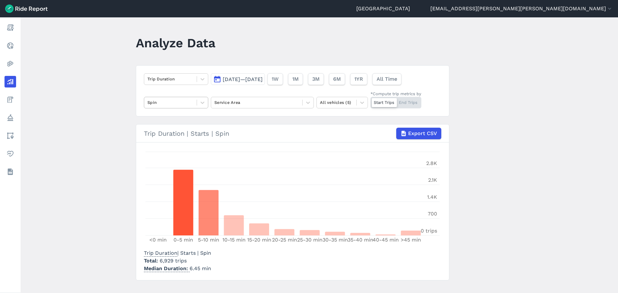
click at [183, 103] on div at bounding box center [170, 102] width 46 height 7
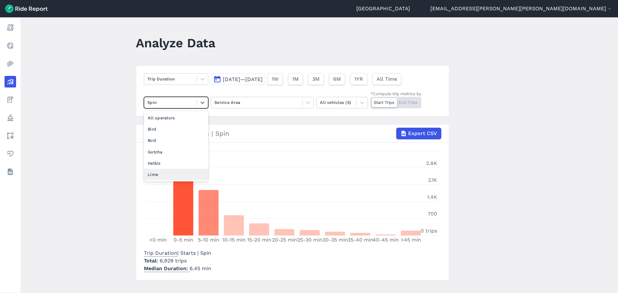
click at [164, 175] on div "Lime" at bounding box center [176, 174] width 64 height 11
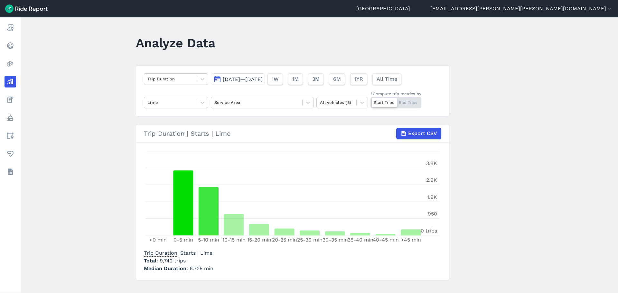
click at [532, 178] on main "Analyze Data Trip Duration [DATE]—[DATE] 1W 1M 3M 6M 1YR All Time Lime Service …" at bounding box center [319, 155] width 597 height 276
click at [249, 78] on span "[DATE]—[DATE]" at bounding box center [243, 79] width 40 height 6
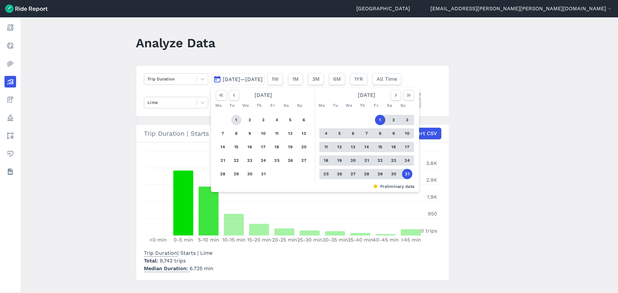
click at [232, 120] on button "1" at bounding box center [236, 120] width 10 height 10
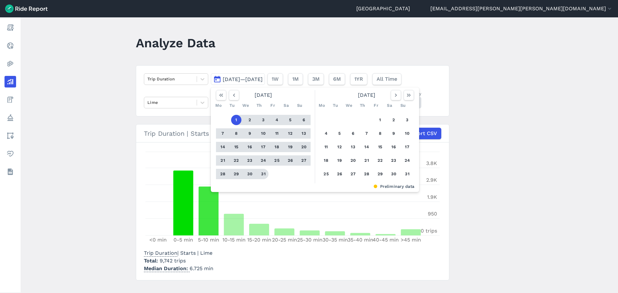
click at [262, 174] on button "31" at bounding box center [263, 174] width 10 height 10
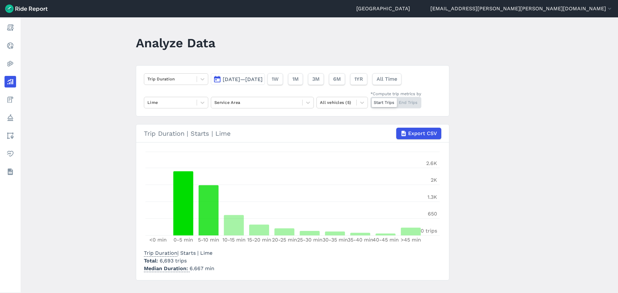
click at [520, 174] on main "Analyze Data Trip Duration [DATE]—[DATE] 1W 1M 3M 6M 1YR All Time Lime Service …" at bounding box center [319, 155] width 597 height 276
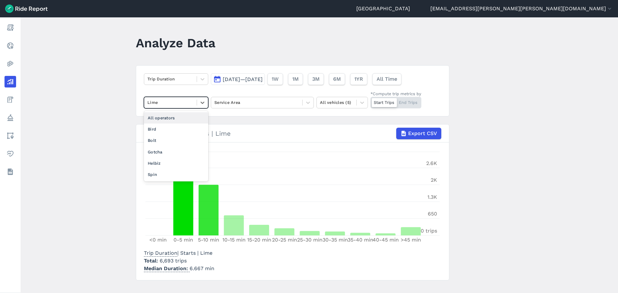
click at [176, 105] on div at bounding box center [170, 102] width 46 height 7
click at [164, 171] on div "Spin" at bounding box center [176, 174] width 64 height 11
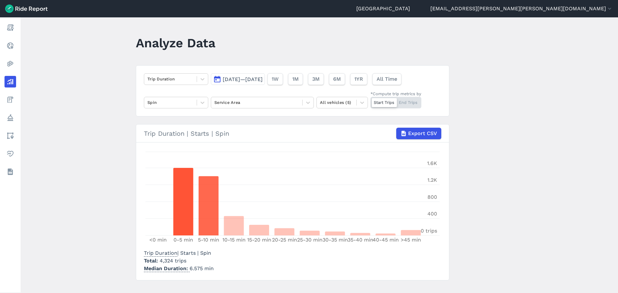
click at [237, 80] on span "[DATE]—[DATE]" at bounding box center [243, 79] width 40 height 6
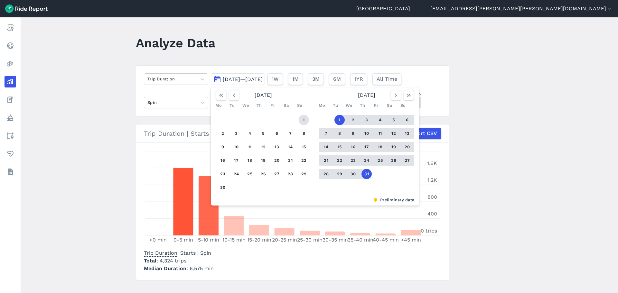
click at [304, 118] on button "1" at bounding box center [303, 120] width 10 height 10
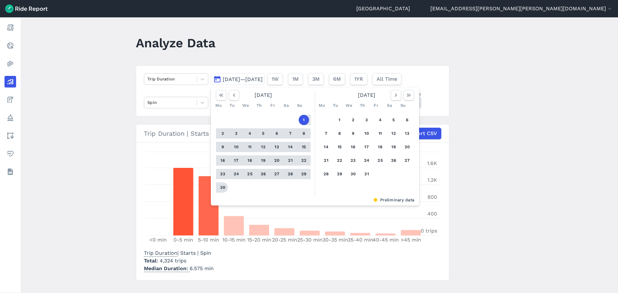
click at [223, 187] on button "30" at bounding box center [222, 187] width 10 height 10
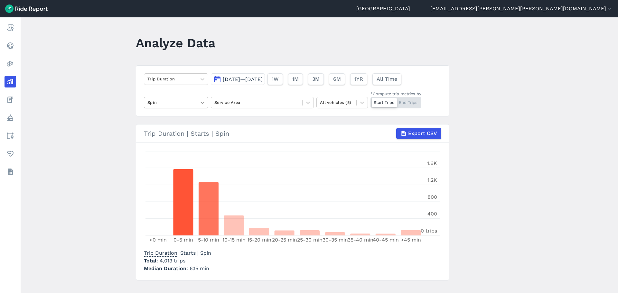
click at [198, 99] on div at bounding box center [202, 102] width 11 height 11
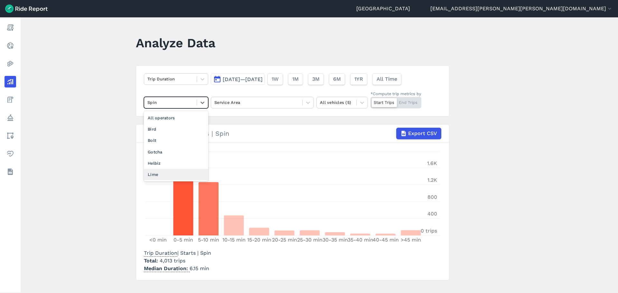
click at [185, 176] on div "Lime" at bounding box center [176, 174] width 64 height 11
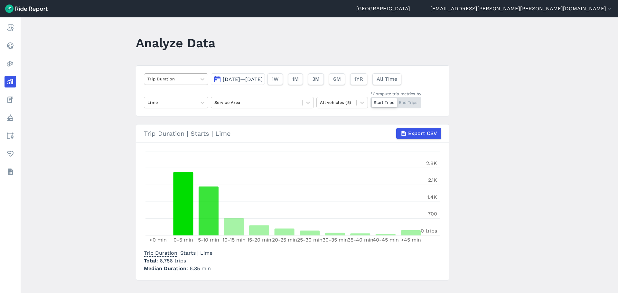
click at [159, 80] on div at bounding box center [170, 78] width 46 height 7
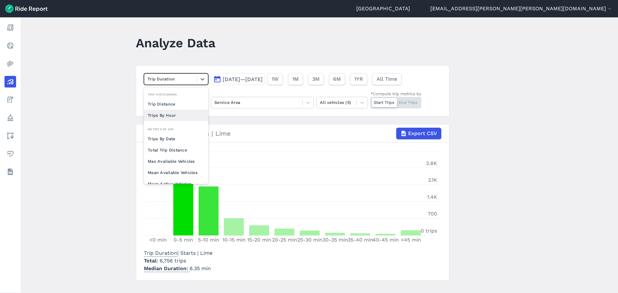
click at [168, 105] on div "Trip Distance" at bounding box center [176, 103] width 64 height 11
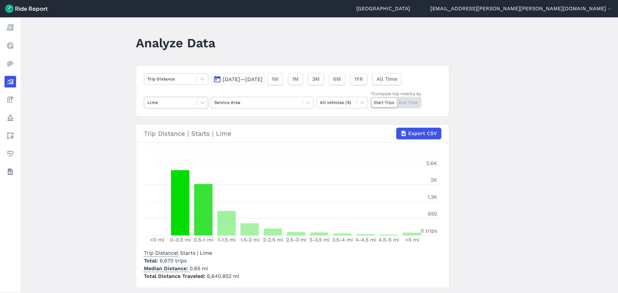
click at [174, 101] on div at bounding box center [170, 102] width 46 height 7
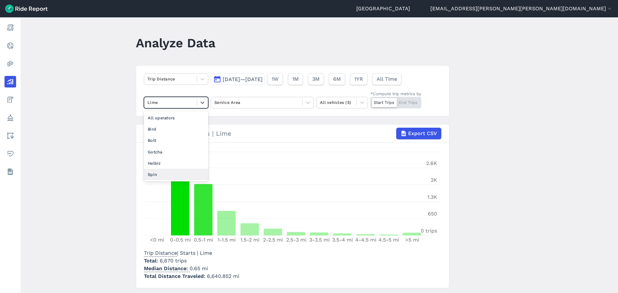
click at [160, 173] on div "Spin" at bounding box center [176, 174] width 64 height 11
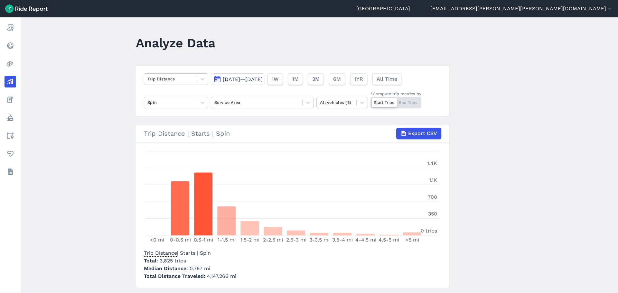
click at [262, 79] on span "[DATE]—[DATE]" at bounding box center [243, 79] width 40 height 6
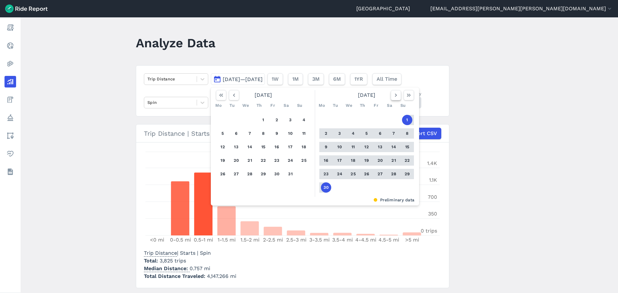
click at [398, 96] on button "button" at bounding box center [395, 95] width 10 height 10
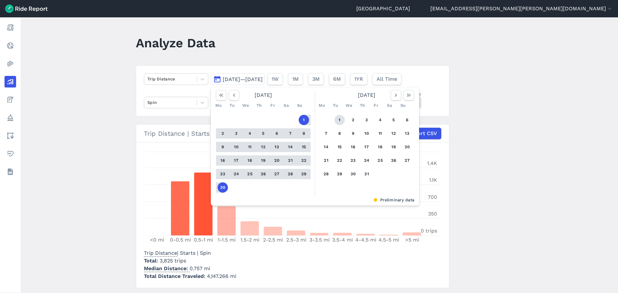
click at [341, 119] on button "1" at bounding box center [339, 120] width 10 height 10
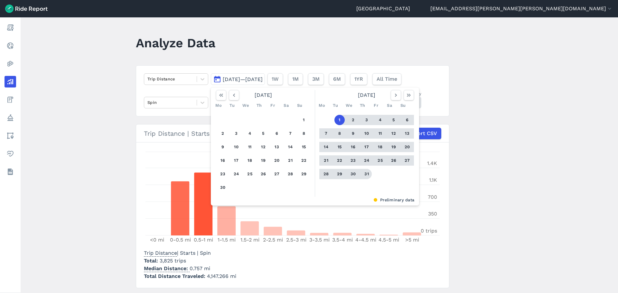
click at [368, 174] on button "31" at bounding box center [366, 174] width 10 height 10
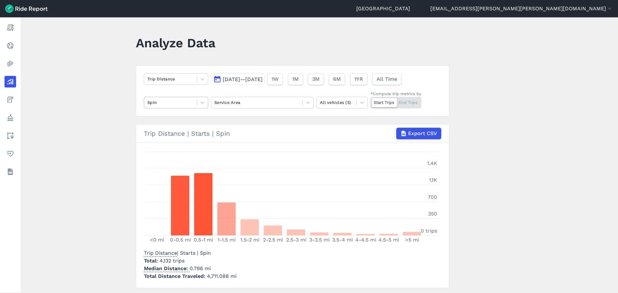
click at [180, 100] on div at bounding box center [170, 102] width 46 height 7
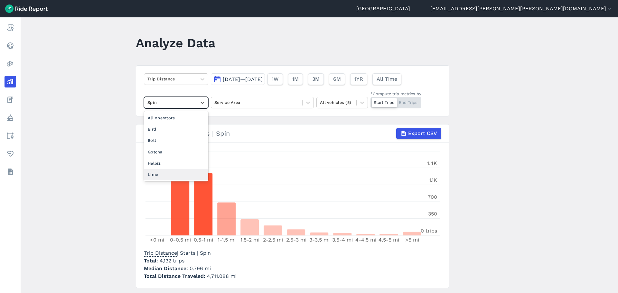
click at [161, 172] on div "Lime" at bounding box center [176, 174] width 64 height 11
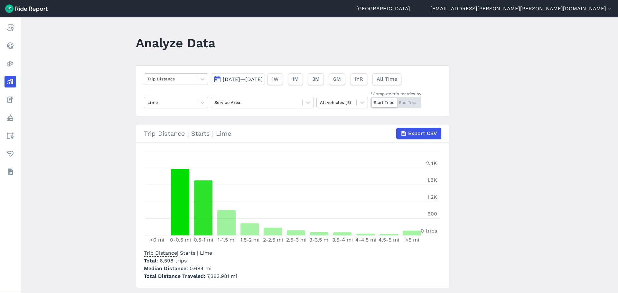
click at [242, 78] on span "[DATE]—[DATE]" at bounding box center [243, 79] width 40 height 6
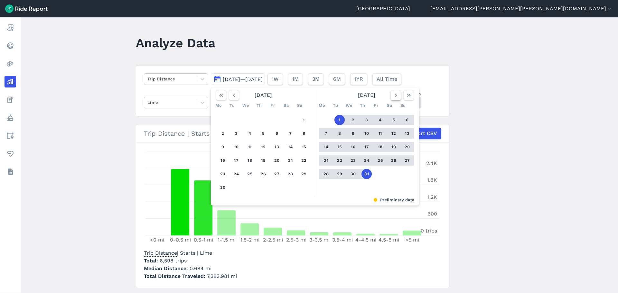
click at [399, 97] on button "button" at bounding box center [395, 95] width 10 height 10
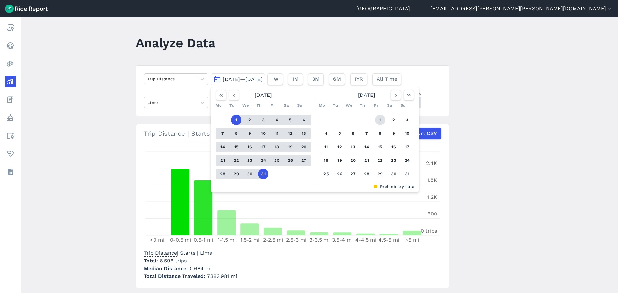
click at [381, 119] on button "1" at bounding box center [380, 120] width 10 height 10
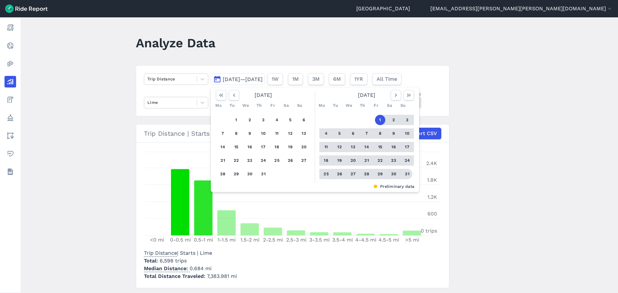
click at [404, 173] on button "31" at bounding box center [407, 174] width 10 height 10
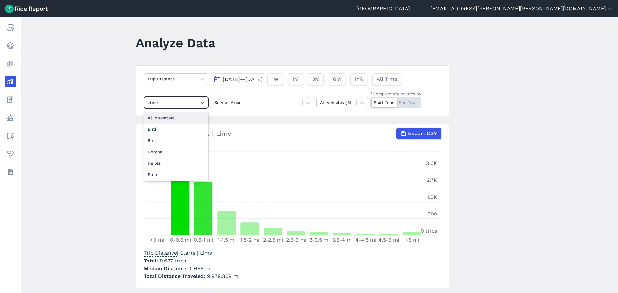
click at [160, 105] on div at bounding box center [170, 102] width 46 height 7
click at [155, 174] on div "Spin" at bounding box center [176, 174] width 64 height 11
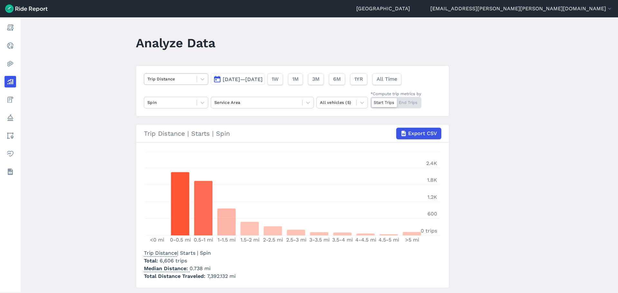
click at [177, 79] on div at bounding box center [170, 78] width 46 height 7
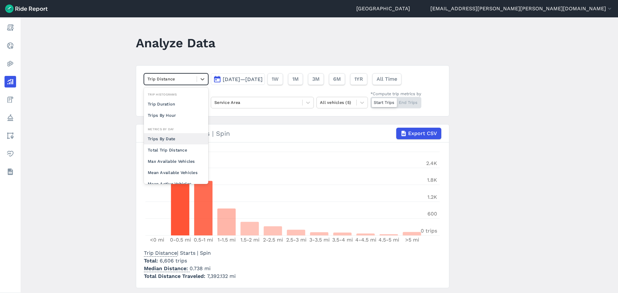
click at [175, 136] on div "Trips By Date" at bounding box center [176, 138] width 64 height 11
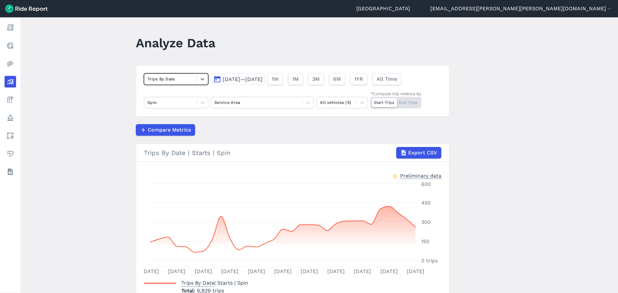
click at [99, 165] on main "Analyze Data option Trips By Date, selected. Select is focused ,type to refine …" at bounding box center [319, 155] width 597 height 276
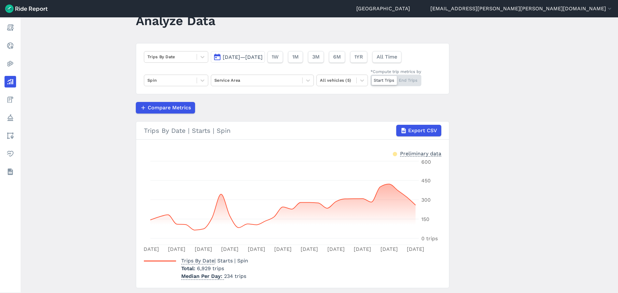
scroll to position [32, 0]
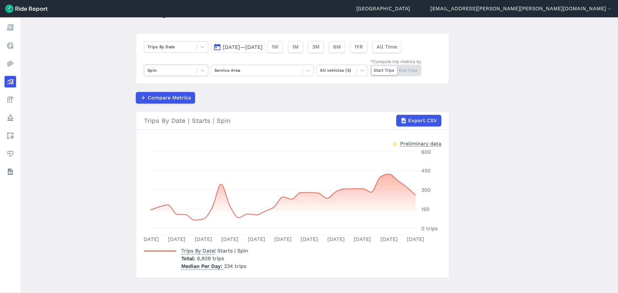
click at [194, 73] on div "Spin" at bounding box center [170, 70] width 52 height 10
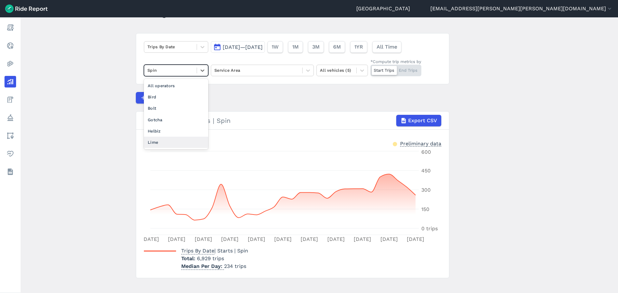
click at [159, 140] on div "Lime" at bounding box center [176, 142] width 64 height 11
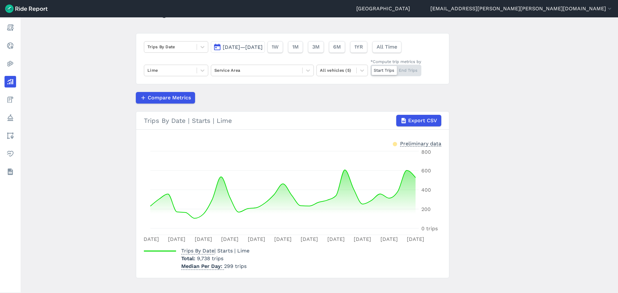
click at [262, 48] on span "[DATE]—[DATE]" at bounding box center [243, 47] width 40 height 6
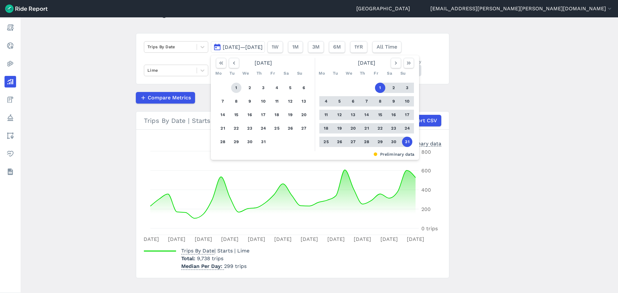
click at [238, 86] on button "1" at bounding box center [236, 88] width 10 height 10
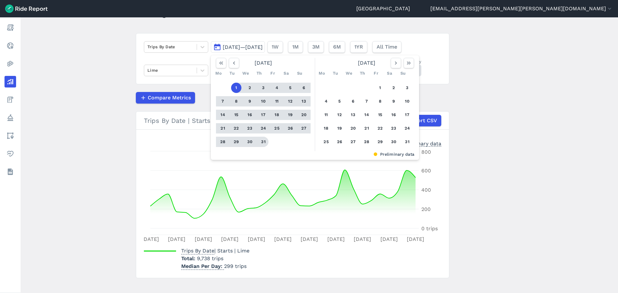
click at [264, 141] on button "31" at bounding box center [263, 142] width 10 height 10
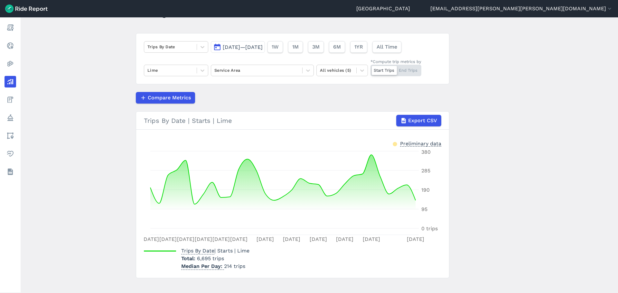
click at [142, 70] on div "Trips By Date [DATE]—[DATE] 1W 1M 3M 6M 1YR All Time Lime Service Area All vehi…" at bounding box center [292, 58] width 313 height 51
click at [151, 69] on div at bounding box center [170, 70] width 46 height 7
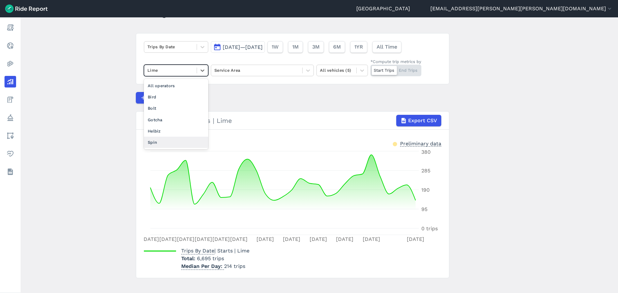
click at [167, 138] on div "Spin" at bounding box center [176, 142] width 64 height 11
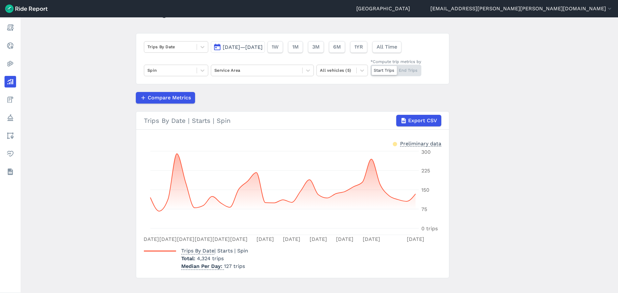
click at [262, 49] on span "[DATE]—[DATE]" at bounding box center [243, 47] width 40 height 6
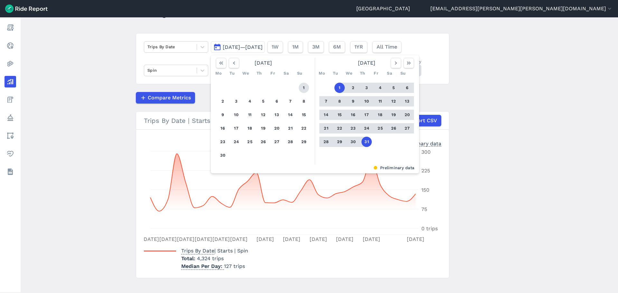
click at [302, 87] on button "1" at bounding box center [303, 88] width 10 height 10
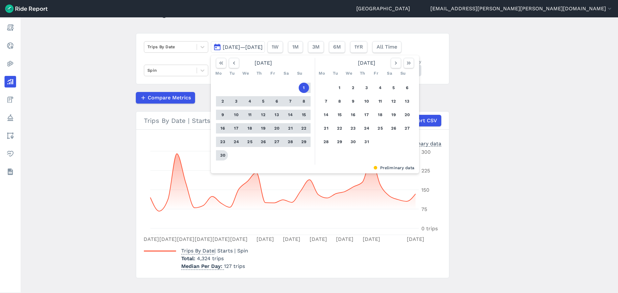
click at [223, 156] on button "30" at bounding box center [222, 155] width 10 height 10
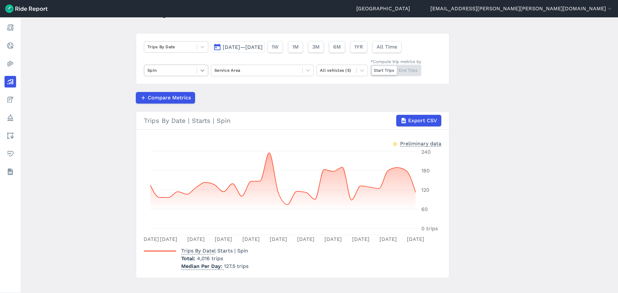
click at [200, 71] on icon at bounding box center [202, 70] width 6 height 6
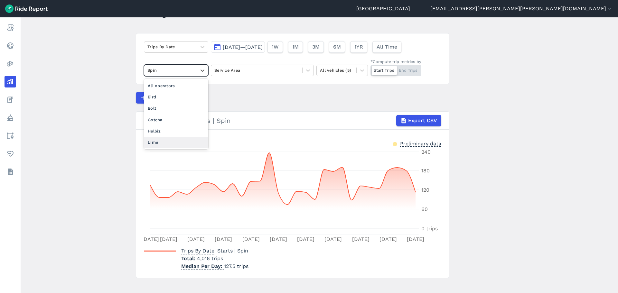
click at [153, 142] on div "Lime" at bounding box center [176, 142] width 64 height 11
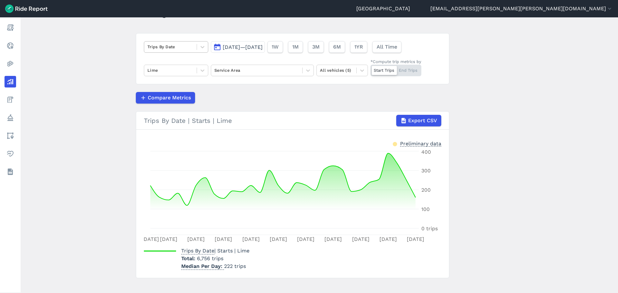
click at [170, 47] on div at bounding box center [170, 46] width 46 height 7
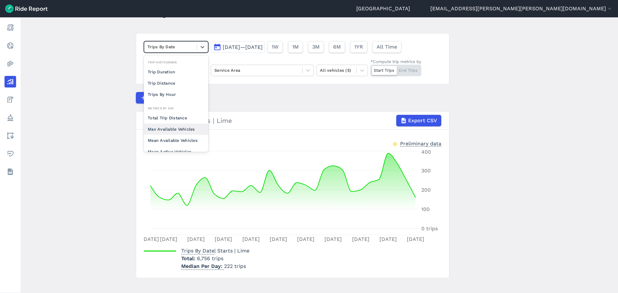
click at [182, 127] on div "Max Available Vehicles" at bounding box center [176, 129] width 64 height 11
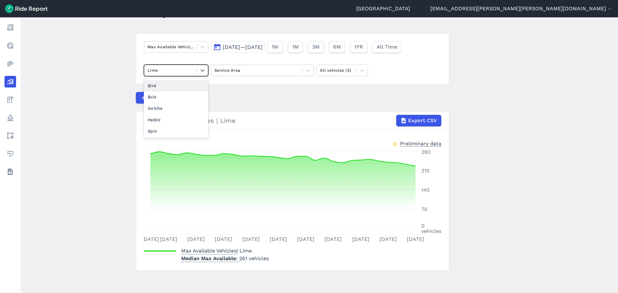
click at [194, 70] on div "Lime" at bounding box center [170, 70] width 52 height 10
click at [506, 106] on main "Analyze Data Max Available Vehicles [DATE]—[DATE] 1W 1M 3M 6M 1YR All Time opti…" at bounding box center [319, 155] width 597 height 276
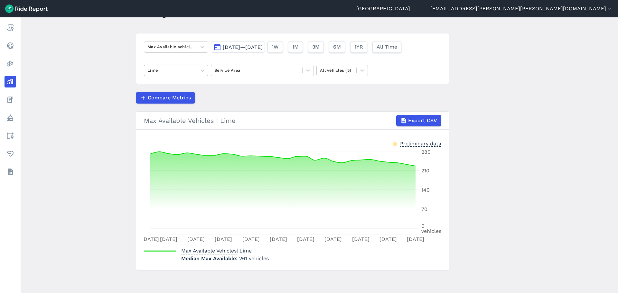
click at [154, 73] on div at bounding box center [170, 70] width 46 height 7
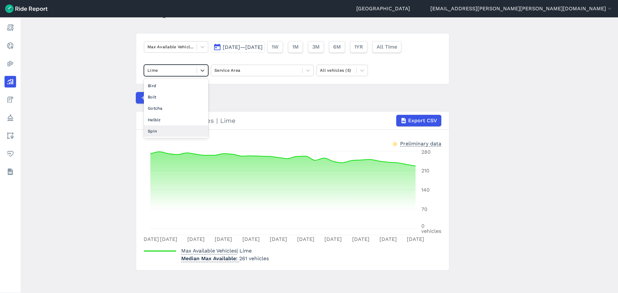
click at [164, 127] on div "Spin" at bounding box center [176, 130] width 64 height 11
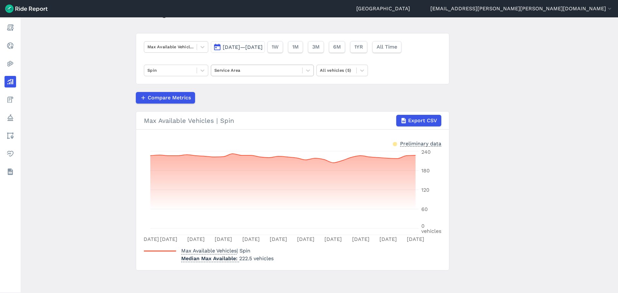
click at [243, 71] on div at bounding box center [256, 70] width 85 height 7
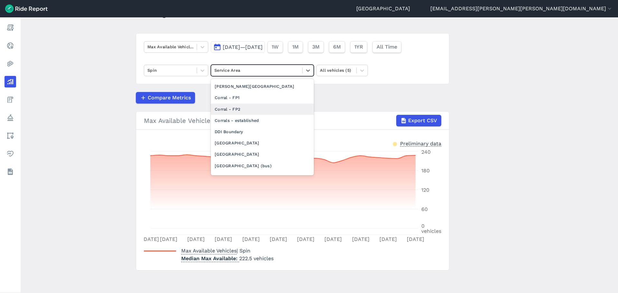
scroll to position [161, 0]
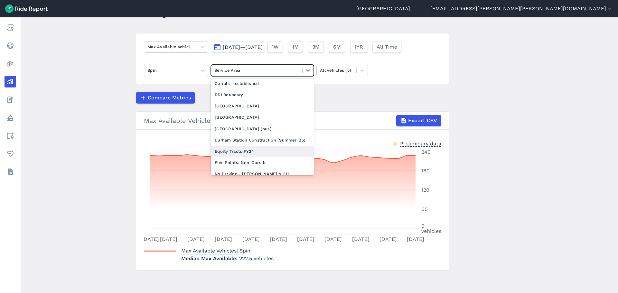
click at [245, 157] on div "Equity Tracts FY24" at bounding box center [262, 151] width 103 height 11
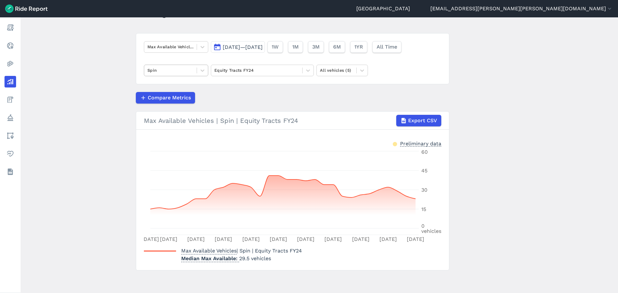
click at [168, 67] on div at bounding box center [170, 70] width 46 height 7
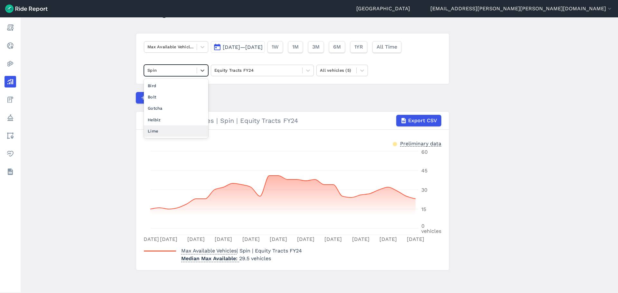
click at [165, 130] on div "Lime" at bounding box center [176, 130] width 64 height 11
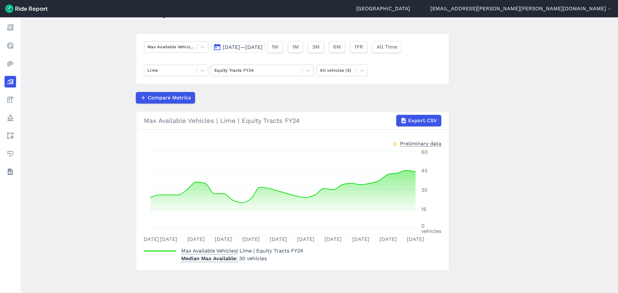
click at [260, 48] on span "[DATE]—[DATE]" at bounding box center [243, 47] width 40 height 6
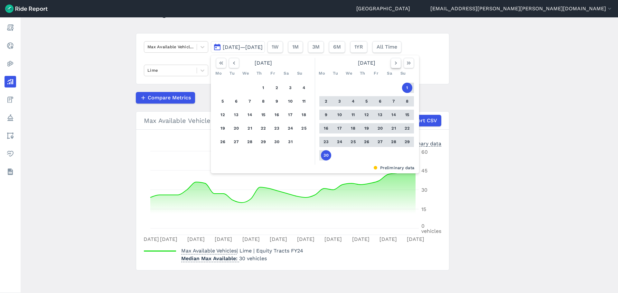
click at [396, 63] on use "button" at bounding box center [396, 62] width 2 height 3
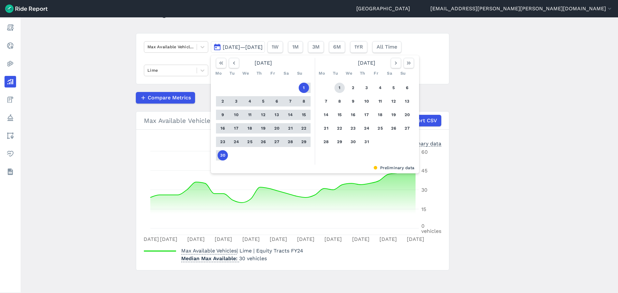
click at [341, 86] on button "1" at bounding box center [339, 88] width 10 height 10
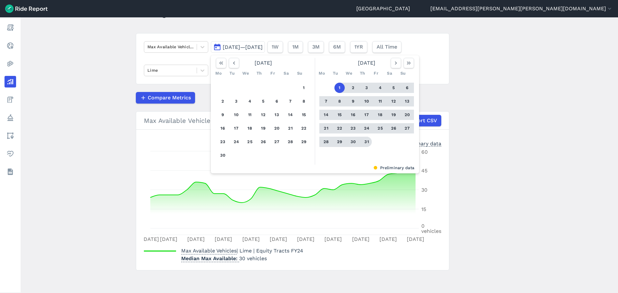
click at [365, 142] on button "31" at bounding box center [366, 142] width 10 height 10
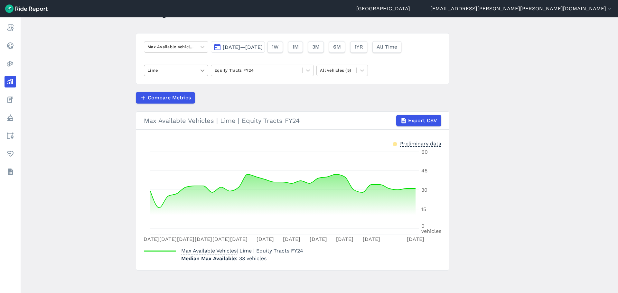
click at [199, 71] on icon at bounding box center [202, 70] width 6 height 6
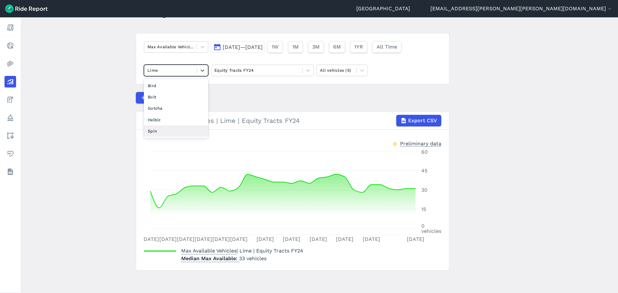
click at [166, 130] on div "Spin" at bounding box center [176, 130] width 64 height 11
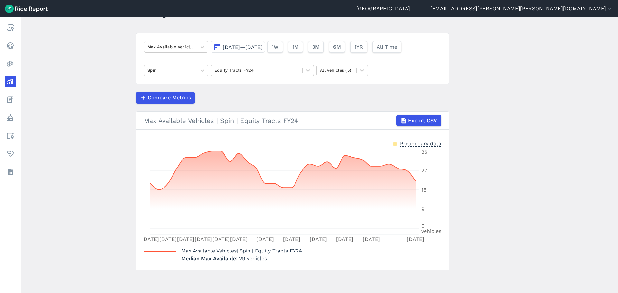
click at [259, 75] on div "Equity Tracts FY24" at bounding box center [256, 70] width 91 height 10
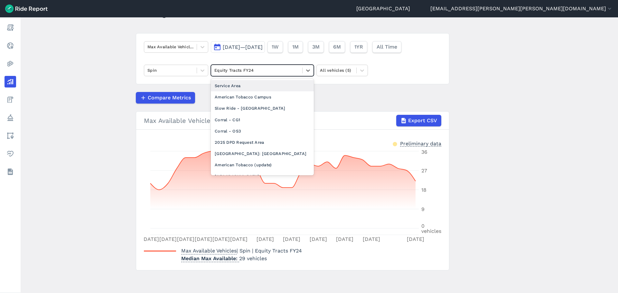
click at [250, 87] on div "Service Area" at bounding box center [262, 85] width 103 height 11
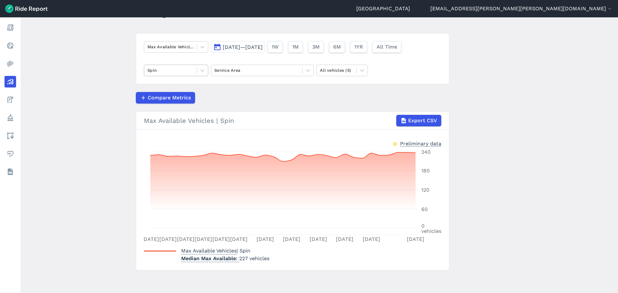
click at [165, 69] on div at bounding box center [170, 70] width 46 height 7
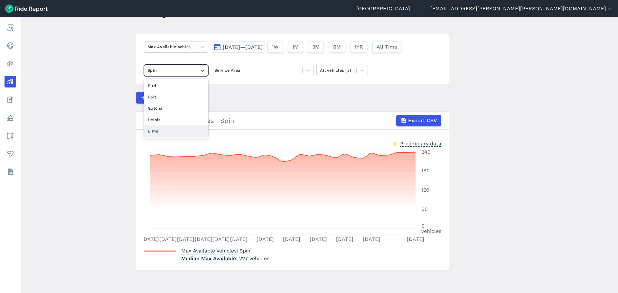
click at [167, 132] on div "Lime" at bounding box center [176, 130] width 64 height 11
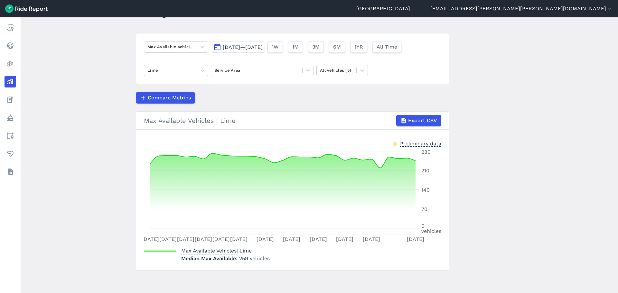
click at [243, 49] on span "[DATE]—[DATE]" at bounding box center [243, 47] width 40 height 6
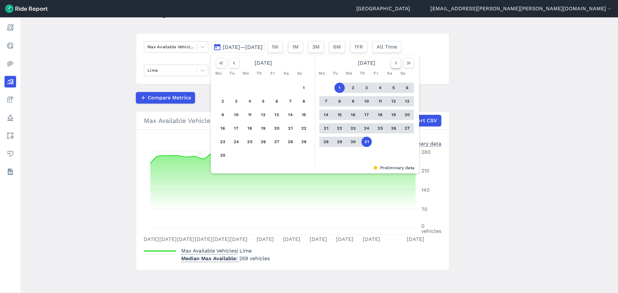
click at [393, 63] on icon "button" at bounding box center [395, 63] width 6 height 6
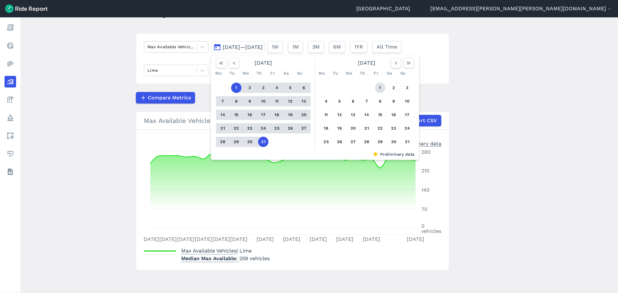
click at [381, 87] on button "1" at bounding box center [380, 88] width 10 height 10
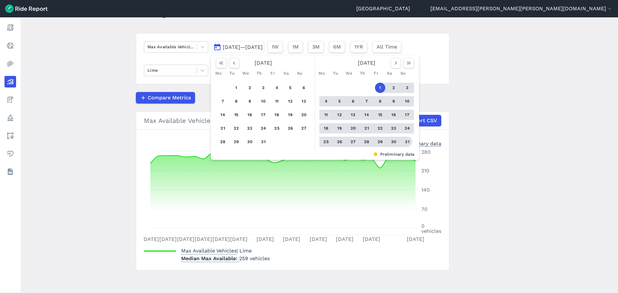
click at [407, 140] on button "31" at bounding box center [407, 142] width 10 height 10
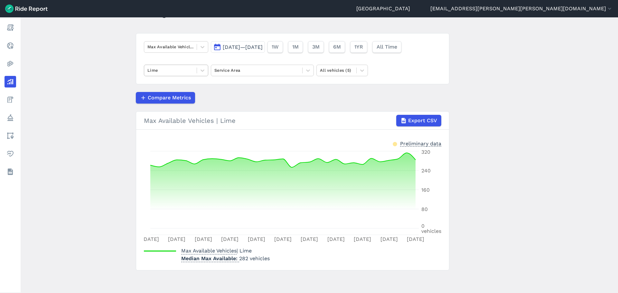
click at [179, 72] on div at bounding box center [170, 70] width 46 height 7
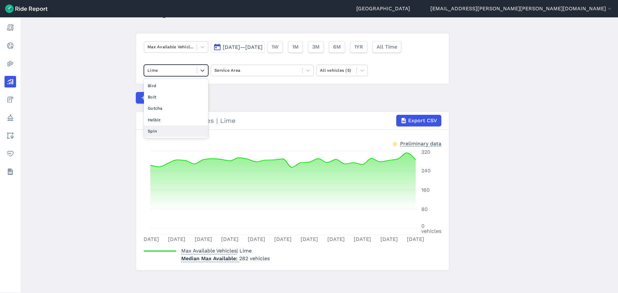
click at [175, 128] on div "Spin" at bounding box center [176, 130] width 64 height 11
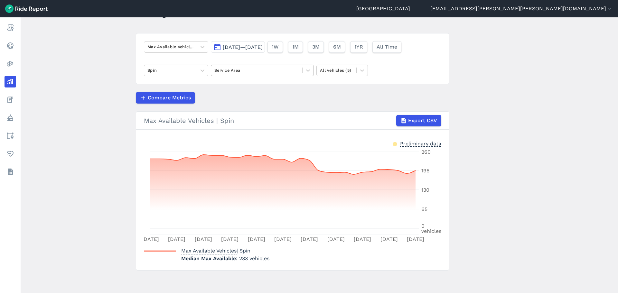
click at [251, 72] on div at bounding box center [256, 70] width 85 height 7
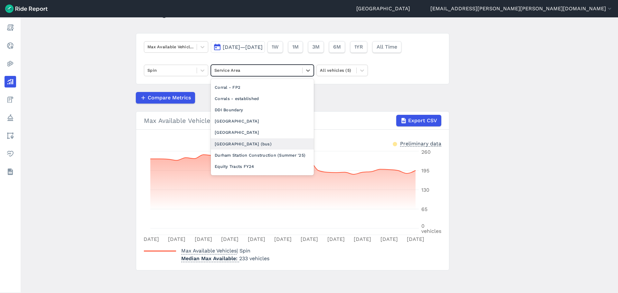
scroll to position [161, 0]
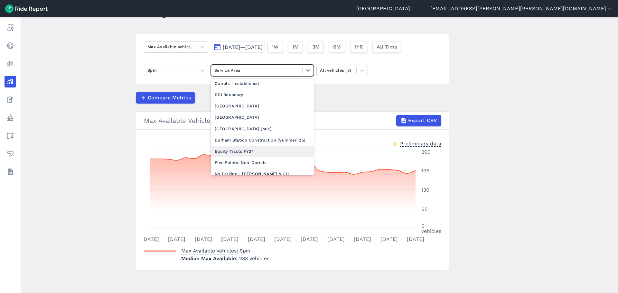
click at [251, 157] on div "Equity Tracts FY24" at bounding box center [262, 151] width 103 height 11
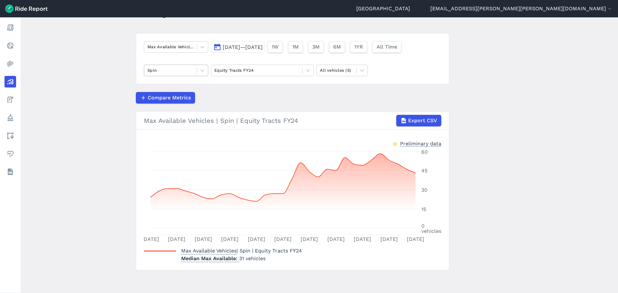
click at [197, 71] on span at bounding box center [197, 71] width 0 height 6
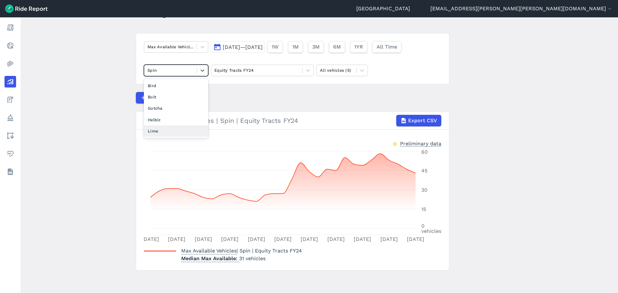
click at [176, 132] on div "Lime" at bounding box center [176, 130] width 64 height 11
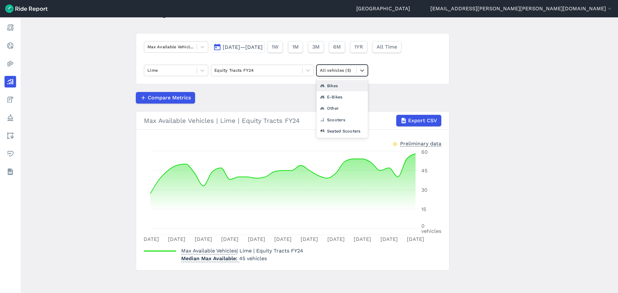
click at [331, 69] on div at bounding box center [336, 70] width 33 height 7
click at [339, 131] on div "Seated Scooters" at bounding box center [341, 130] width 51 height 11
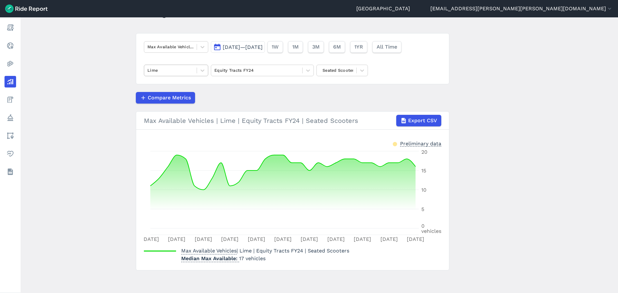
click at [161, 73] on div at bounding box center [170, 70] width 46 height 7
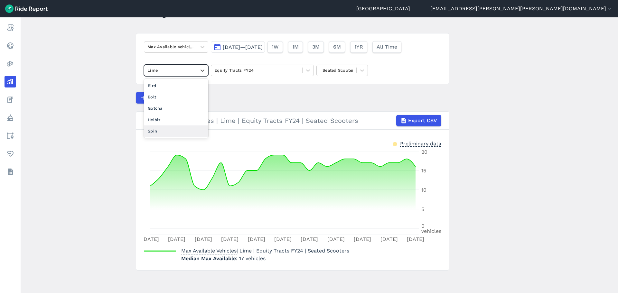
click at [153, 129] on div "Spin" at bounding box center [176, 130] width 64 height 11
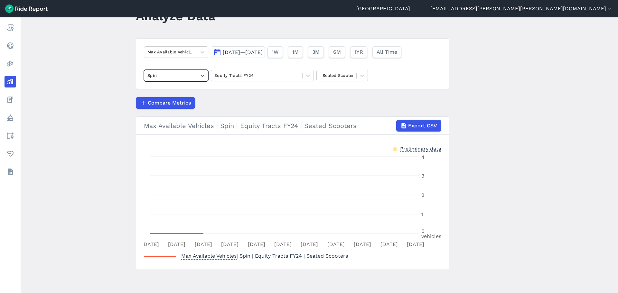
scroll to position [27, 0]
click at [97, 93] on main "Analyze Data Max Available Vehicles [DATE]—[DATE] 1W 1M 3M 6M 1YR All Time Spin…" at bounding box center [319, 155] width 597 height 276
click at [231, 53] on span "[DATE]—[DATE]" at bounding box center [243, 52] width 40 height 6
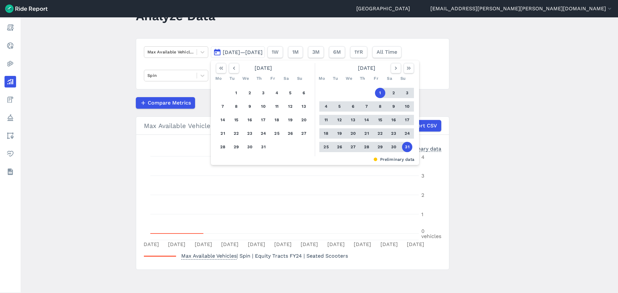
click at [504, 94] on main "Analyze Data Max Available Vehicles [DATE]—[DATE] [DATE] Mo Tu We Th Fr Sa Su 1…" at bounding box center [319, 155] width 597 height 276
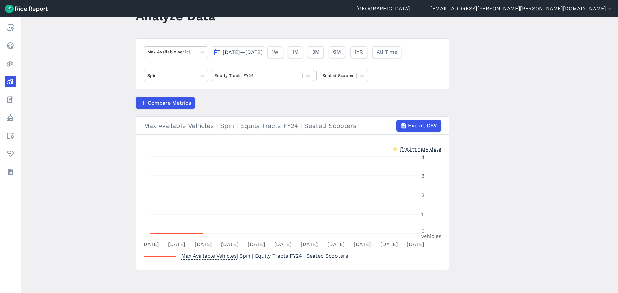
click at [266, 75] on div at bounding box center [256, 75] width 85 height 7
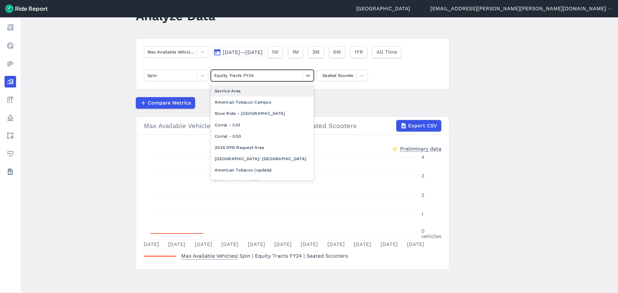
click at [255, 91] on div "Service Area" at bounding box center [262, 90] width 103 height 11
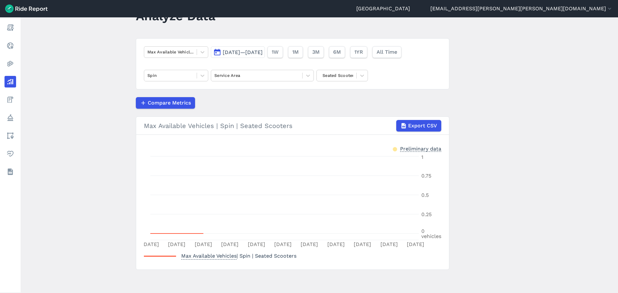
click at [527, 159] on main "Analyze Data Max Available Vehicles [DATE]—[DATE] 1W 1M 3M 6M 1YR All Time Spin…" at bounding box center [319, 155] width 597 height 276
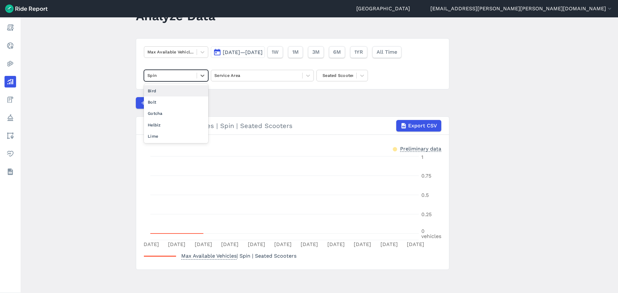
drag, startPoint x: 191, startPoint y: 72, endPoint x: 188, endPoint y: 82, distance: 10.6
click at [191, 73] on div at bounding box center [170, 75] width 46 height 7
click at [165, 133] on div "Lime" at bounding box center [176, 136] width 64 height 11
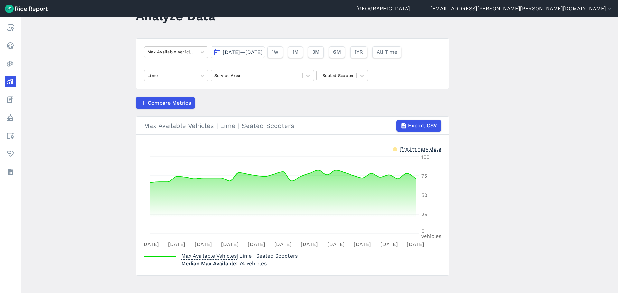
click at [261, 52] on span "[DATE]—[DATE]" at bounding box center [243, 52] width 40 height 6
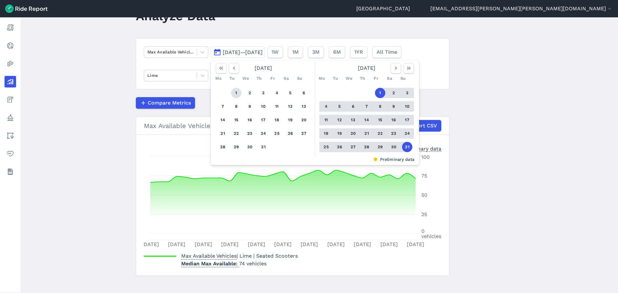
click at [234, 92] on button "1" at bounding box center [236, 93] width 10 height 10
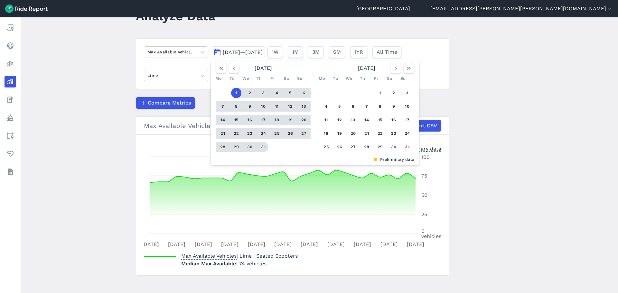
click at [263, 146] on button "31" at bounding box center [263, 147] width 10 height 10
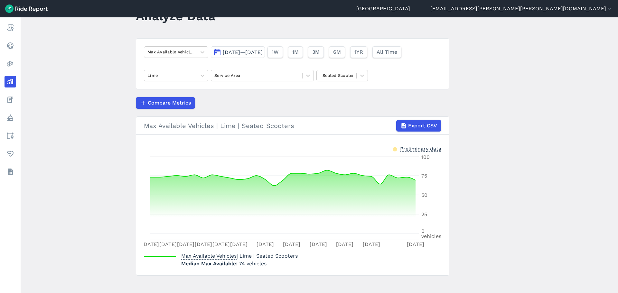
click at [502, 89] on main "Analyze Data Max Available Vehicles [DATE]—[DATE] 1W 1M 3M 6M 1YR All Time Lime…" at bounding box center [319, 155] width 597 height 276
click at [279, 74] on div at bounding box center [256, 75] width 85 height 7
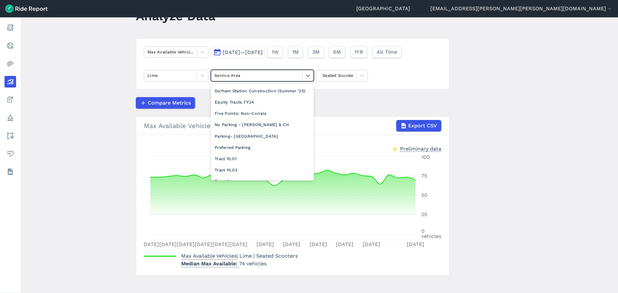
scroll to position [225, 0]
click at [247, 98] on div "Equity Tracts FY24" at bounding box center [262, 92] width 103 height 11
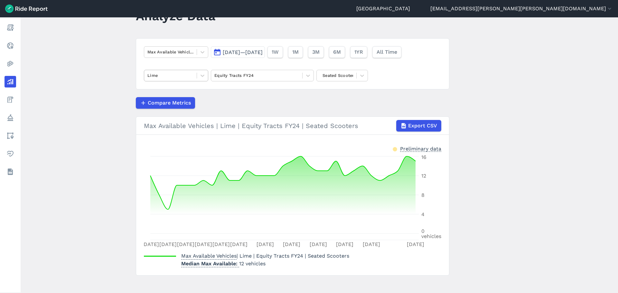
click at [181, 72] on div at bounding box center [170, 75] width 46 height 7
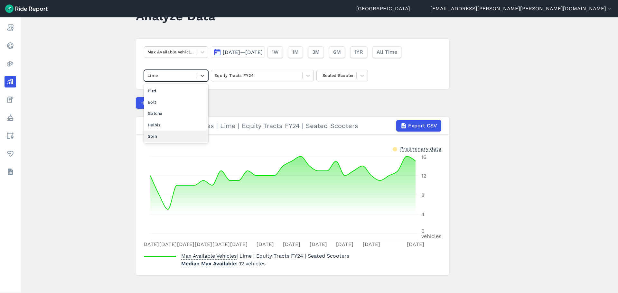
click at [165, 136] on div "Spin" at bounding box center [176, 136] width 64 height 11
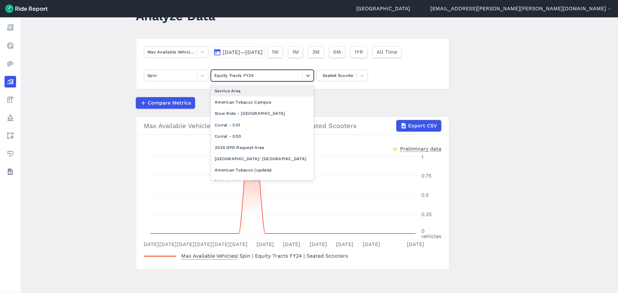
click at [265, 74] on div at bounding box center [256, 75] width 85 height 7
click at [255, 88] on div "Service Area" at bounding box center [262, 90] width 103 height 11
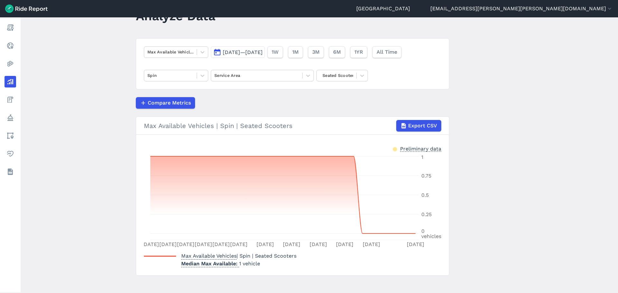
click at [231, 52] on span "[DATE]—[DATE]" at bounding box center [243, 52] width 40 height 6
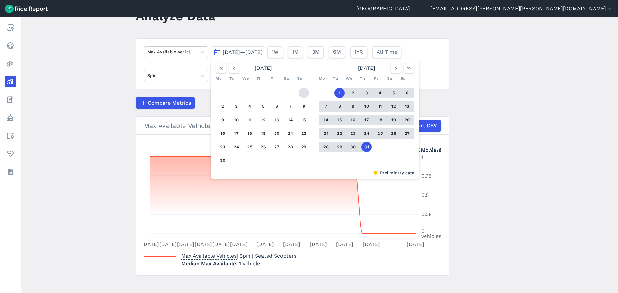
click at [300, 91] on button "1" at bounding box center [303, 93] width 10 height 10
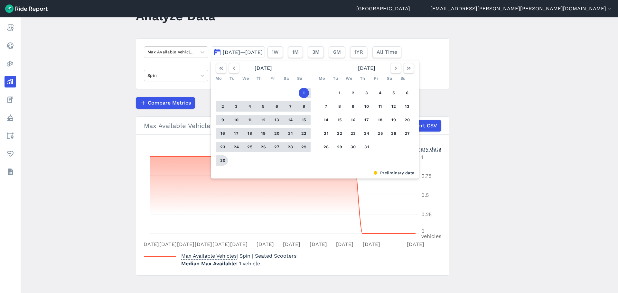
click at [222, 158] on button "30" at bounding box center [222, 160] width 10 height 10
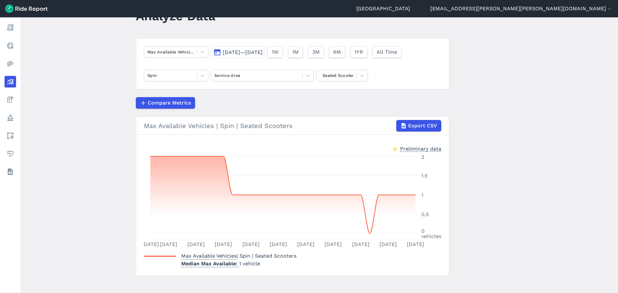
click at [502, 130] on main "Analyze Data Max Available Vehicles [DATE]—[DATE] 1W 1M 3M 6M 1YR All Time Spin…" at bounding box center [319, 155] width 597 height 276
click at [234, 76] on div at bounding box center [256, 75] width 85 height 7
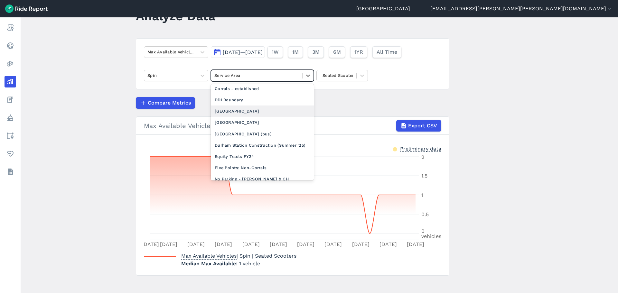
scroll to position [193, 0]
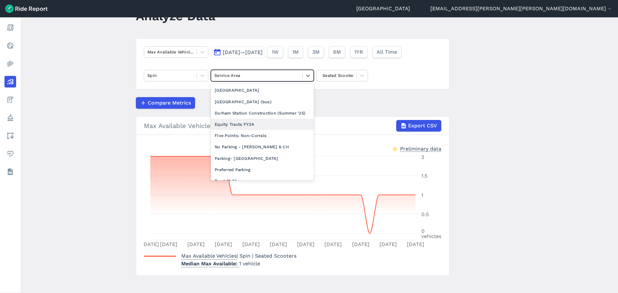
click at [242, 129] on div "Equity Tracts FY24" at bounding box center [262, 124] width 103 height 11
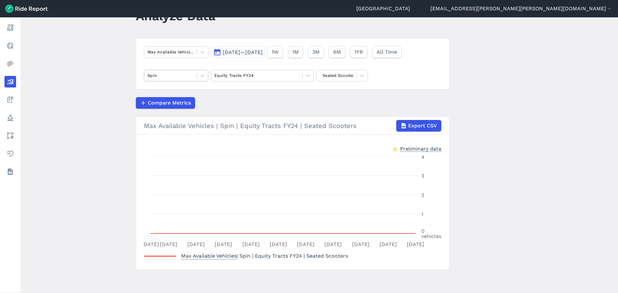
click at [186, 77] on div at bounding box center [170, 75] width 46 height 7
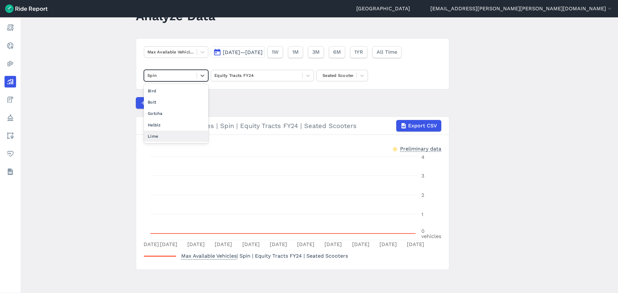
click at [170, 134] on div "Lime" at bounding box center [176, 136] width 64 height 11
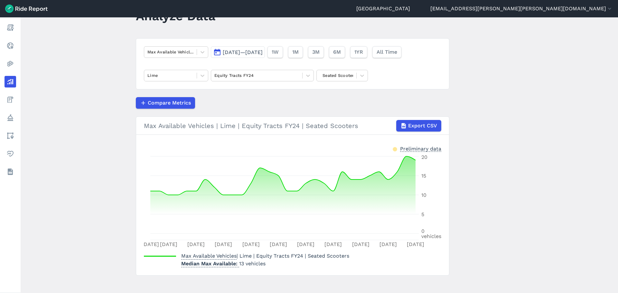
click at [277, 98] on div "Compare Metrics" at bounding box center [292, 103] width 313 height 12
click at [268, 77] on div at bounding box center [256, 75] width 85 height 7
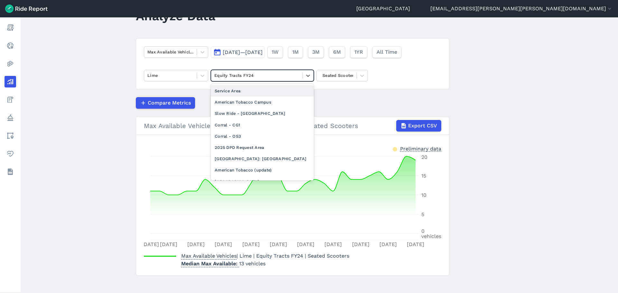
click at [252, 89] on div "Service Area" at bounding box center [262, 90] width 103 height 11
